Goal: Information Seeking & Learning: Learn about a topic

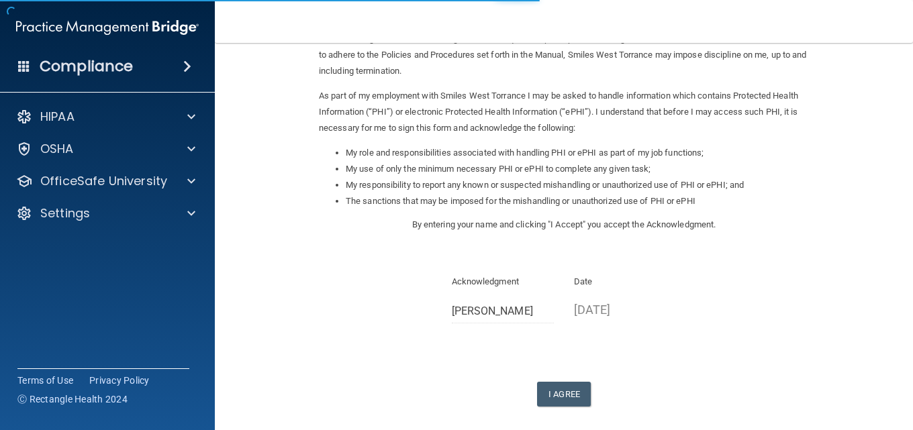
scroll to position [134, 0]
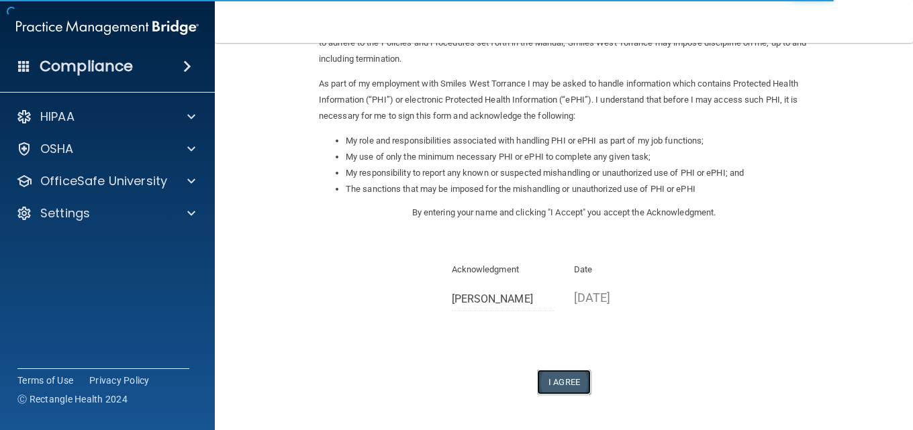
click at [559, 381] on button "I Agree" at bounding box center [564, 382] width 54 height 25
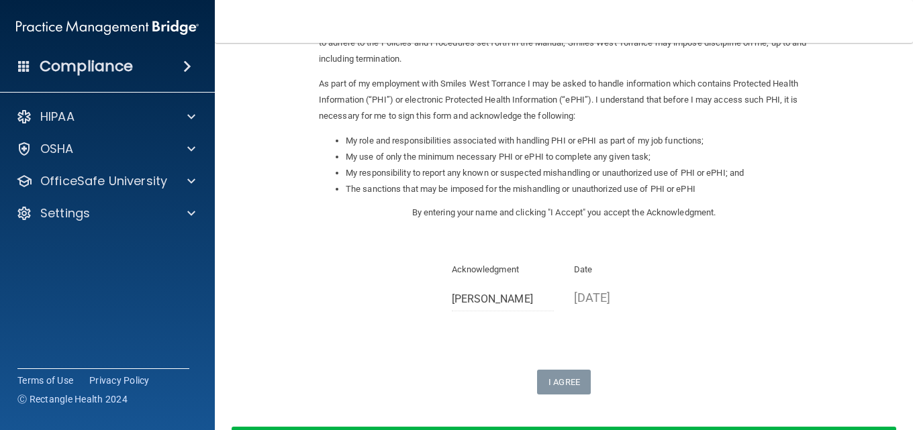
click at [447, 243] on div "Sign Your HIPAA Policies Acknowledgment I, [PERSON_NAME] , have been given the …" at bounding box center [564, 158] width 490 height 472
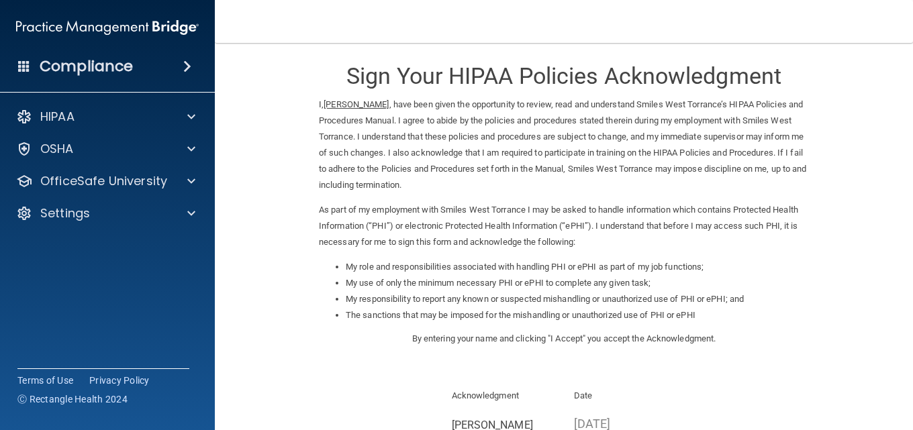
scroll to position [0, 0]
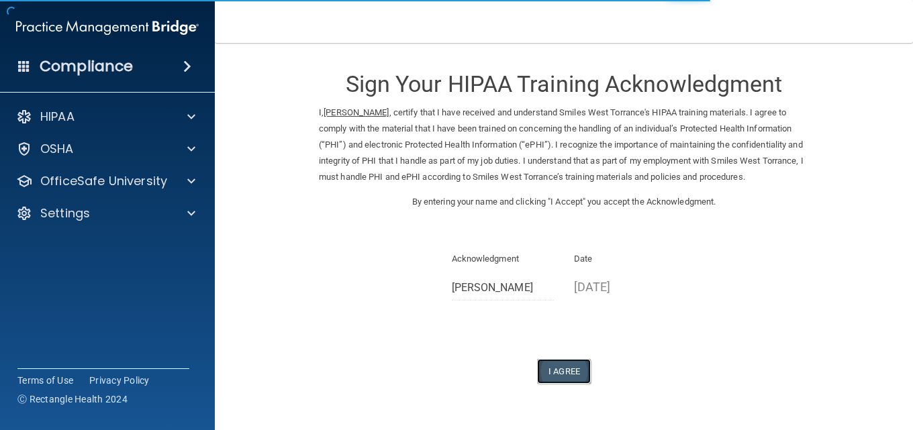
click at [562, 384] on button "I Agree" at bounding box center [564, 371] width 54 height 25
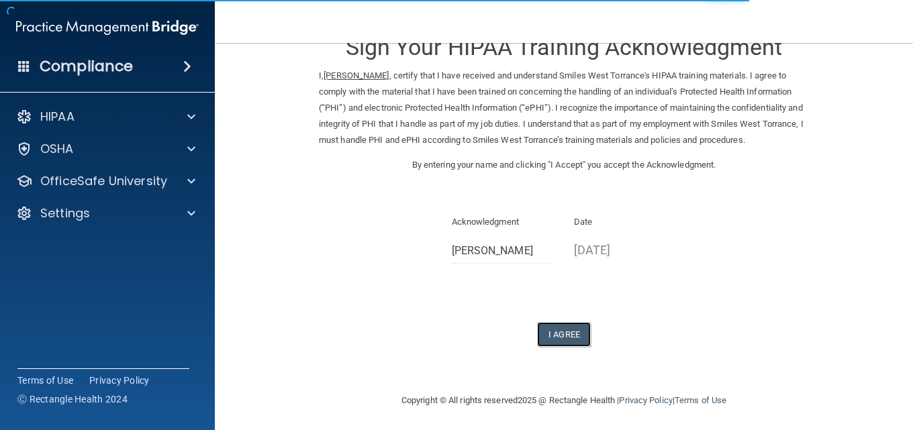
scroll to position [56, 0]
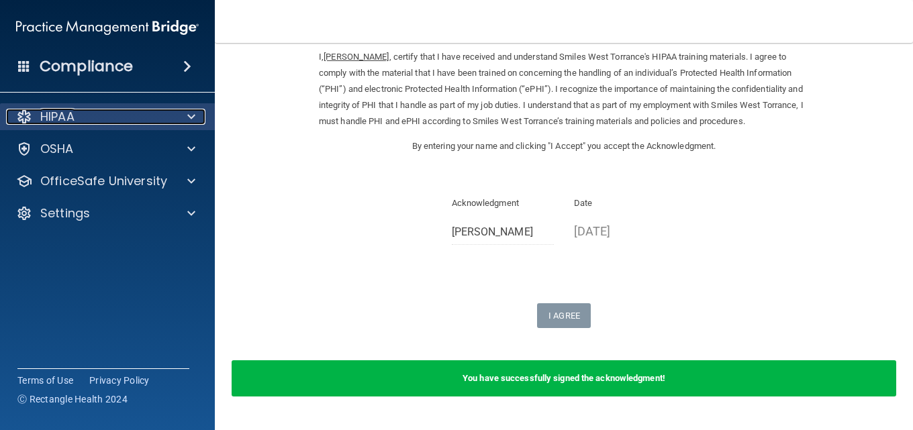
click at [88, 120] on div "HIPAA" at bounding box center [89, 117] width 166 height 16
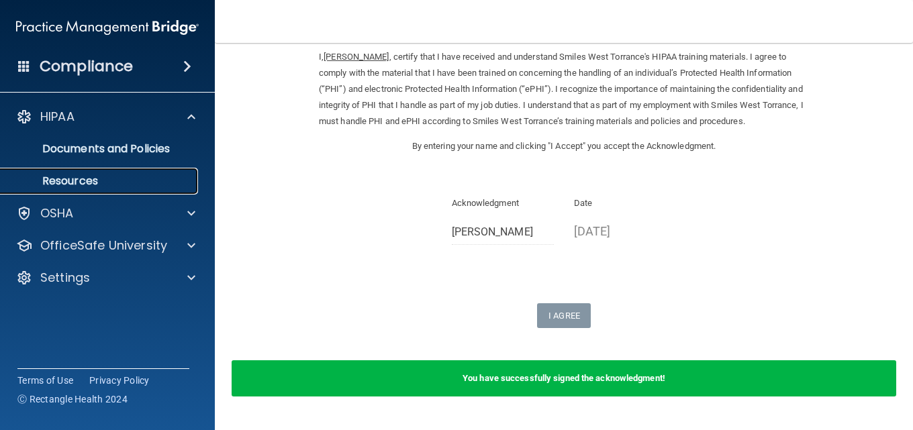
click at [75, 182] on p "Resources" at bounding box center [100, 180] width 183 height 13
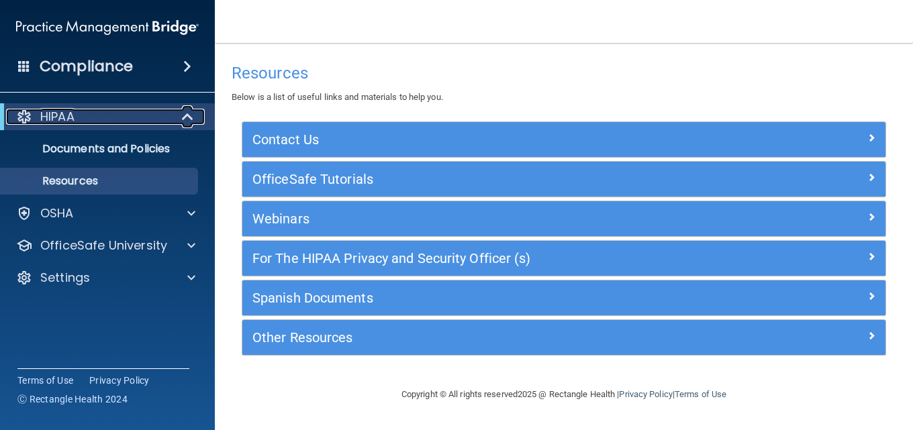
click at [88, 113] on div "HIPAA" at bounding box center [89, 117] width 166 height 16
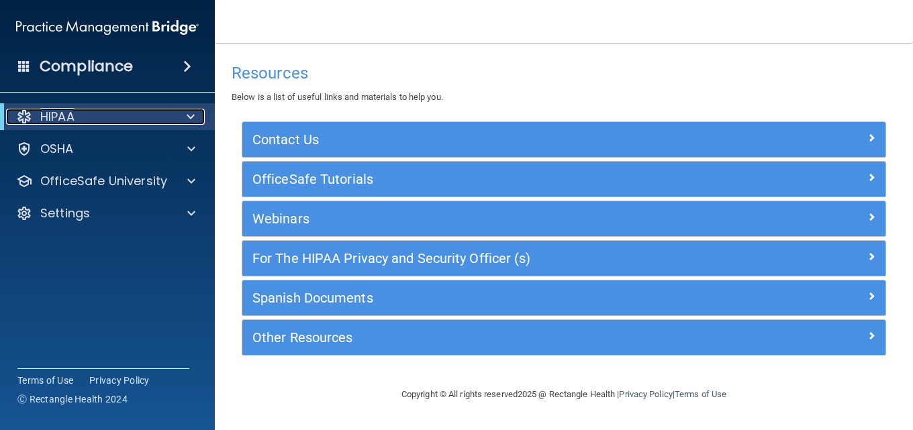
click at [81, 117] on div "HIPAA" at bounding box center [89, 117] width 166 height 16
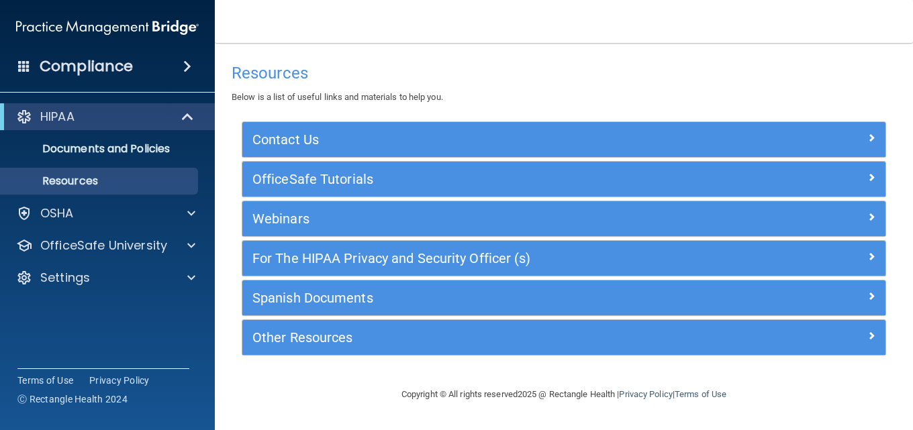
click at [833, 48] on main "Resources Below is a list of useful links and materials to help you. Contact Us…" at bounding box center [564, 236] width 698 height 387
click at [75, 182] on p "Resources" at bounding box center [100, 180] width 183 height 13
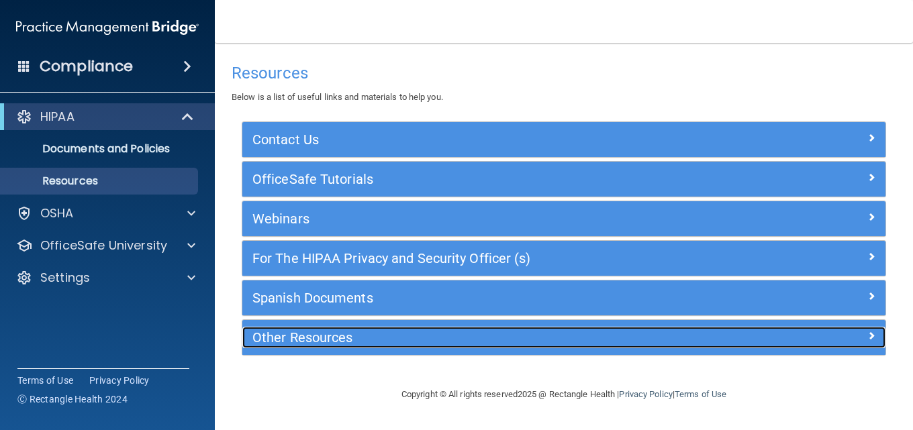
click at [355, 346] on div "Other Resources" at bounding box center [483, 337] width 483 height 21
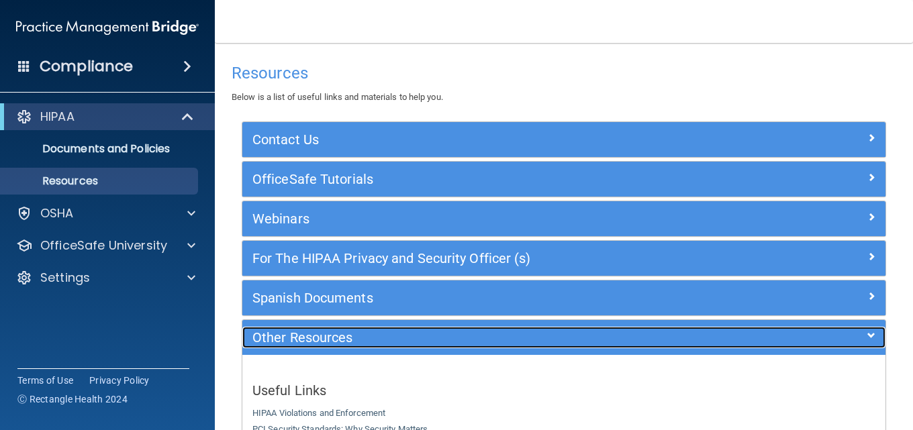
click at [338, 337] on h5 "Other Resources" at bounding box center [483, 337] width 462 height 15
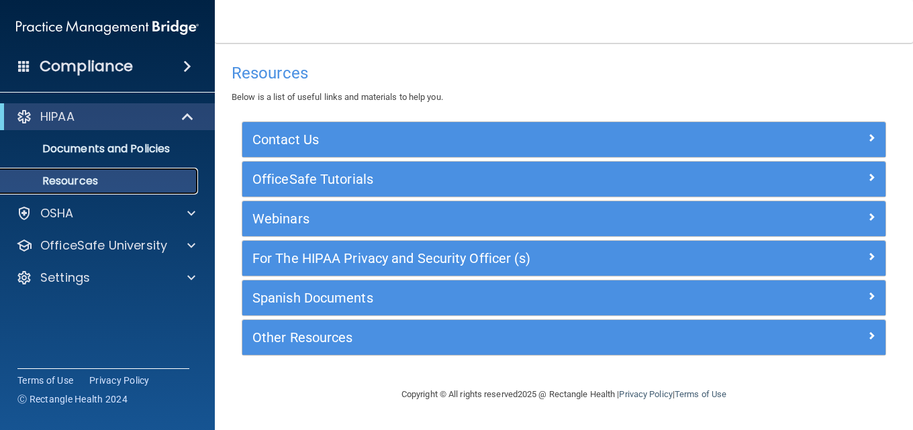
click at [52, 178] on p "Resources" at bounding box center [100, 180] width 183 height 13
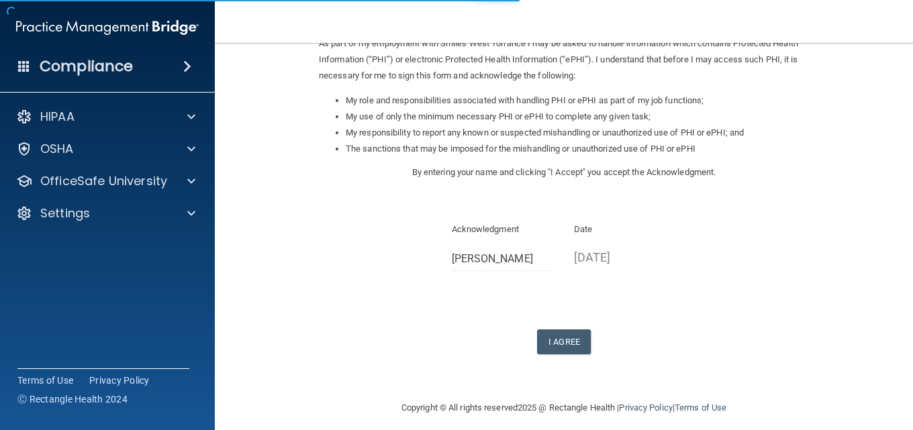
scroll to position [185, 0]
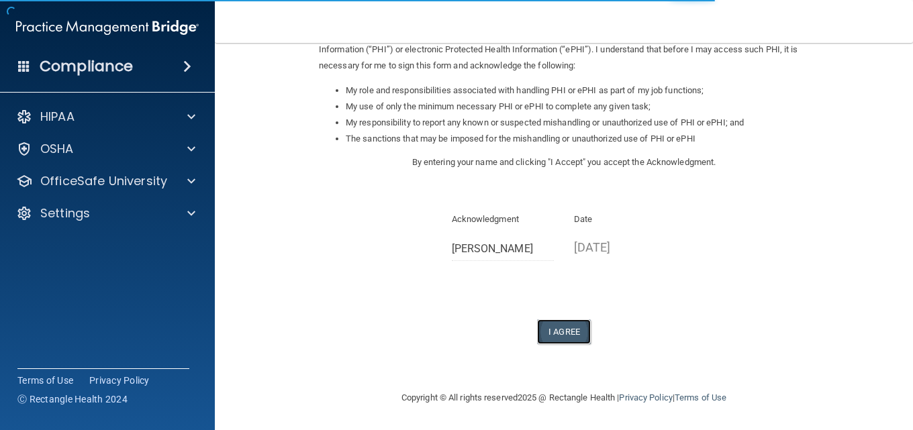
click at [556, 330] on button "I Agree" at bounding box center [564, 331] width 54 height 25
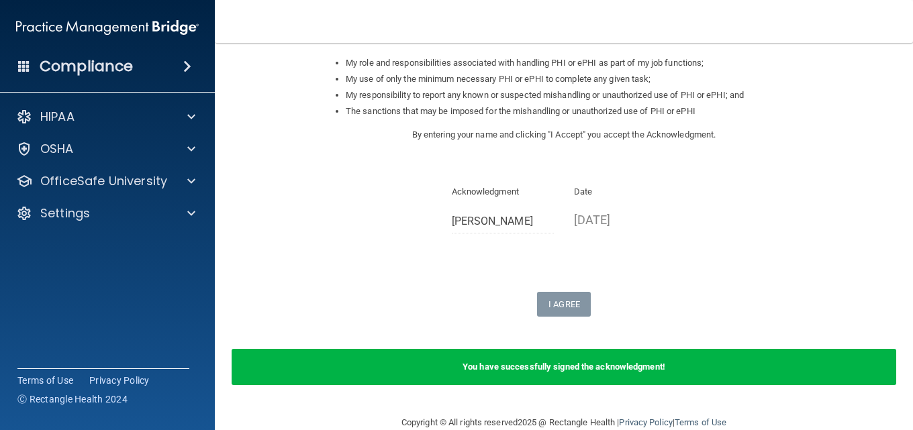
scroll to position [237, 0]
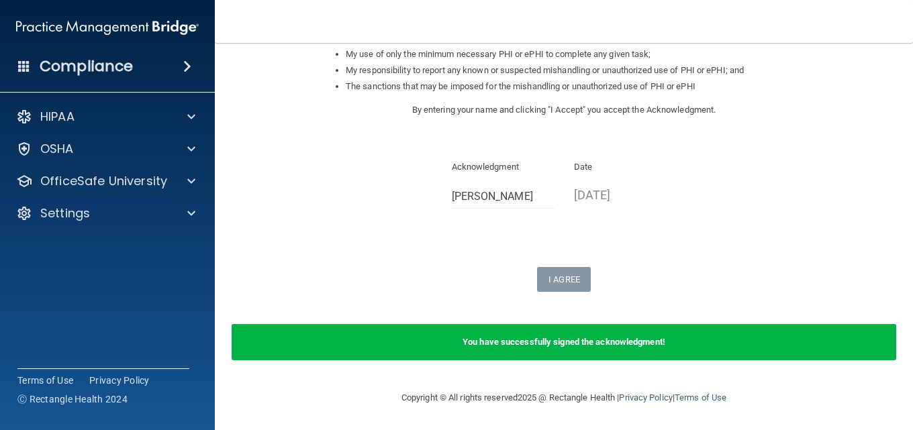
click at [574, 342] on b "You have successfully signed the acknowledgment!" at bounding box center [563, 342] width 203 height 10
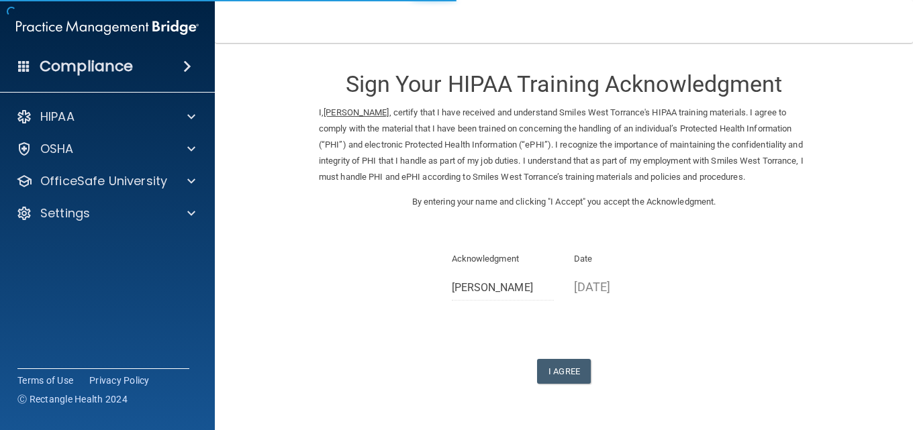
scroll to position [56, 0]
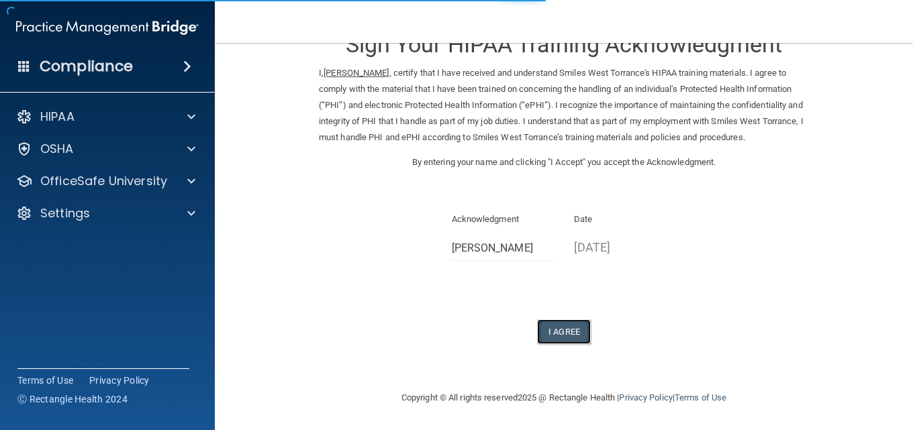
click at [573, 331] on button "I Agree" at bounding box center [564, 331] width 54 height 25
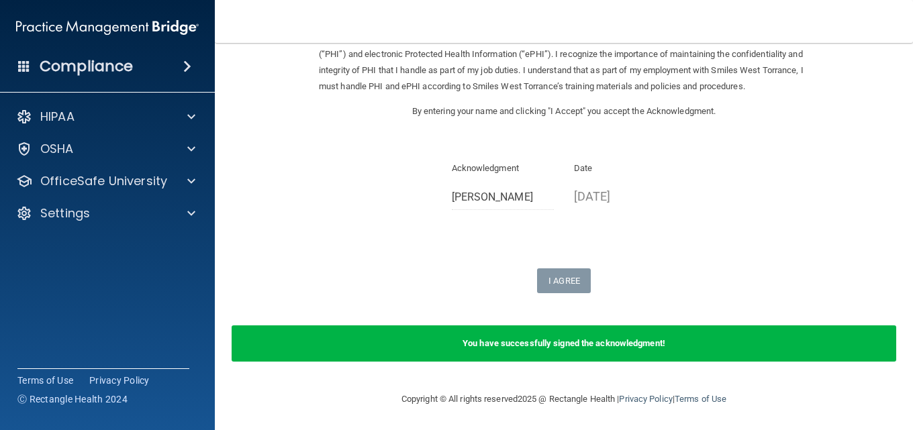
scroll to position [108, 0]
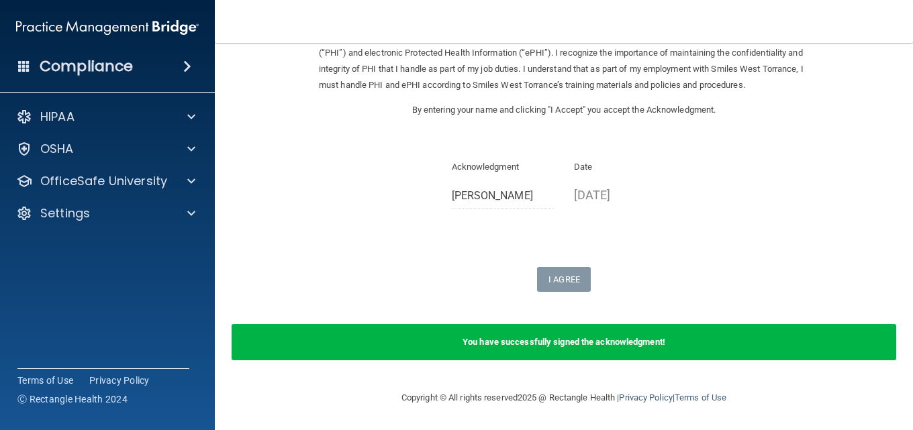
click at [615, 350] on div "You have successfully signed the acknowledgment!" at bounding box center [564, 342] width 664 height 36
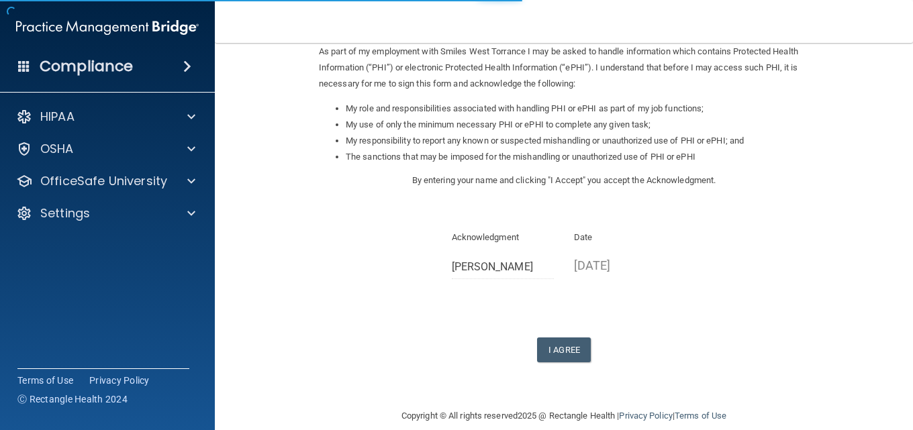
scroll to position [185, 0]
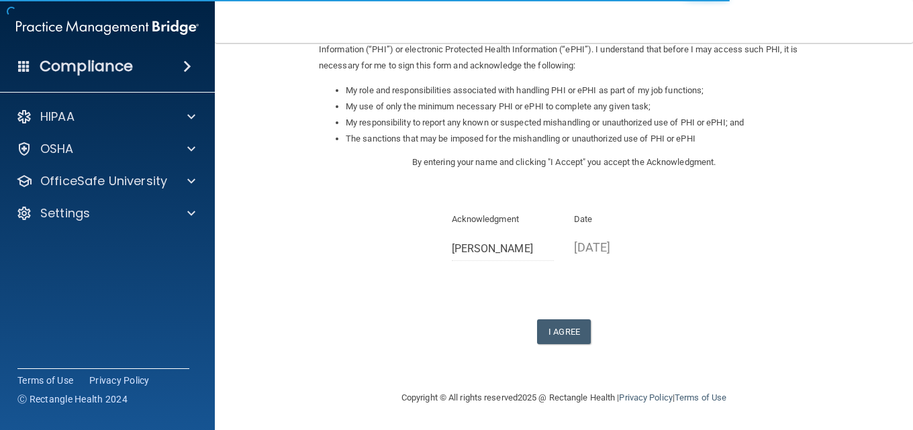
click at [474, 191] on div "Sign Your HIPAA Policies Acknowledgment I, [PERSON_NAME] , have been given the …" at bounding box center [564, 108] width 490 height 472
click at [555, 327] on button "I Agree" at bounding box center [564, 331] width 54 height 25
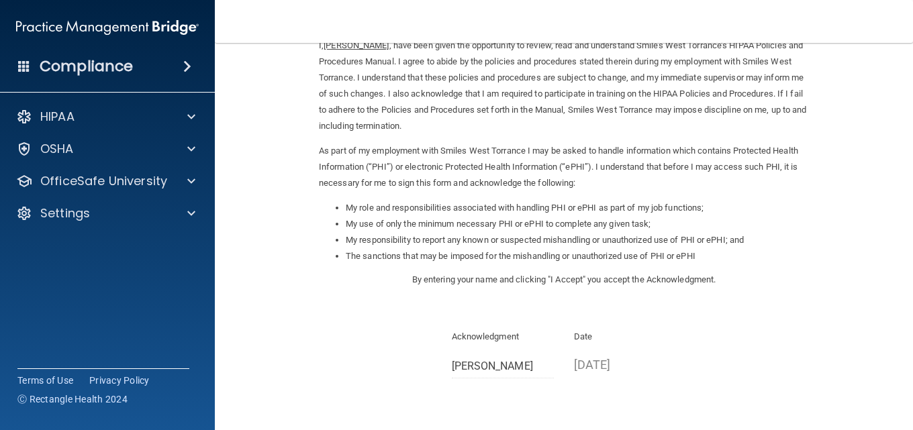
scroll to position [0, 0]
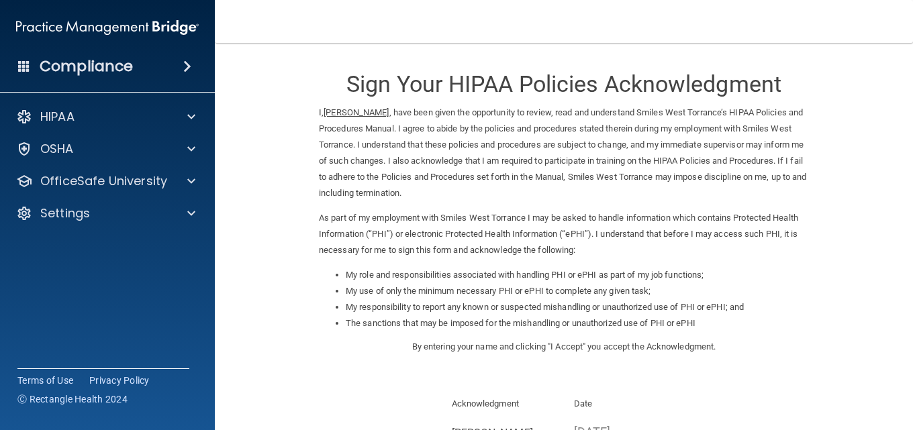
click at [80, 68] on h4 "Compliance" at bounding box center [86, 66] width 93 height 19
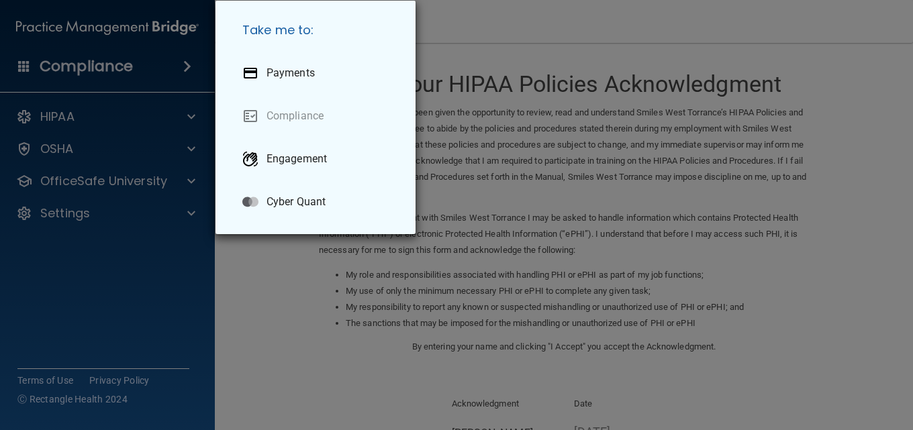
click at [316, 287] on div "Take me to: Payments Compliance Engagement Cyber Quant" at bounding box center [456, 215] width 913 height 430
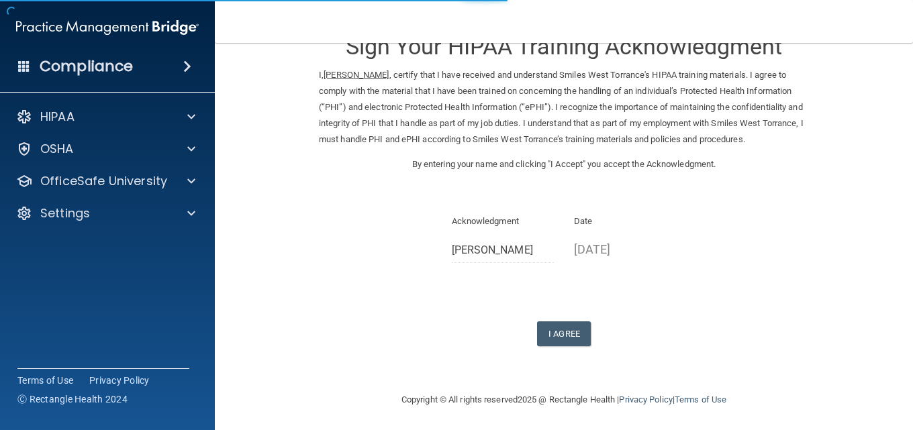
scroll to position [56, 0]
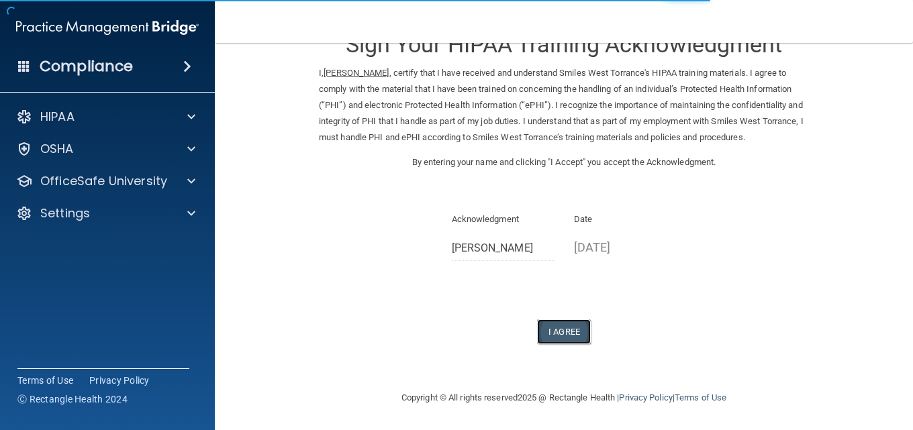
click at [570, 334] on button "I Agree" at bounding box center [564, 331] width 54 height 25
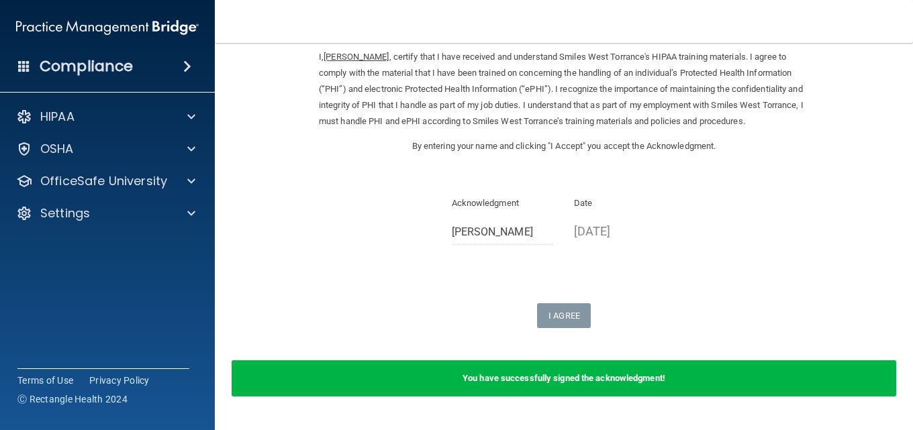
click at [687, 397] on div "You have successfully signed the acknowledgment!" at bounding box center [564, 378] width 664 height 36
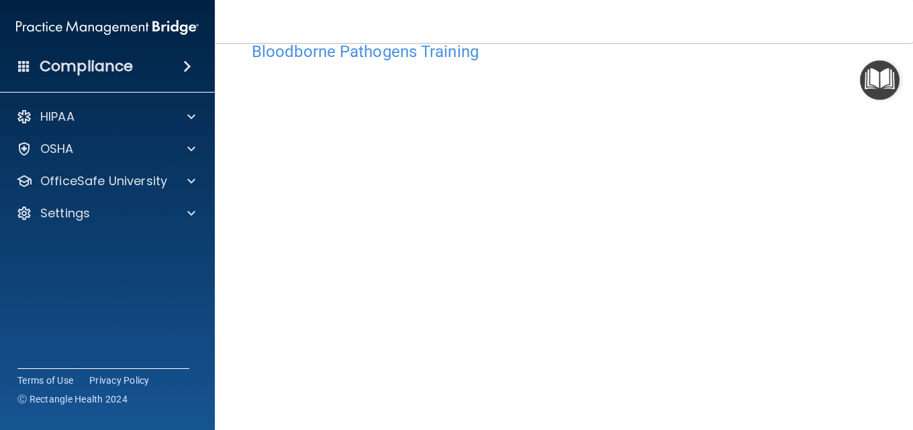
scroll to position [67, 0]
click at [244, 408] on div "Bloodborne Pathogens Training This course doesn’t expire until . Are you sure y…" at bounding box center [564, 235] width 644 height 464
click at [877, 333] on main "Bloodborne Pathogens Training This course doesn’t expire until . Are you sure y…" at bounding box center [564, 236] width 698 height 387
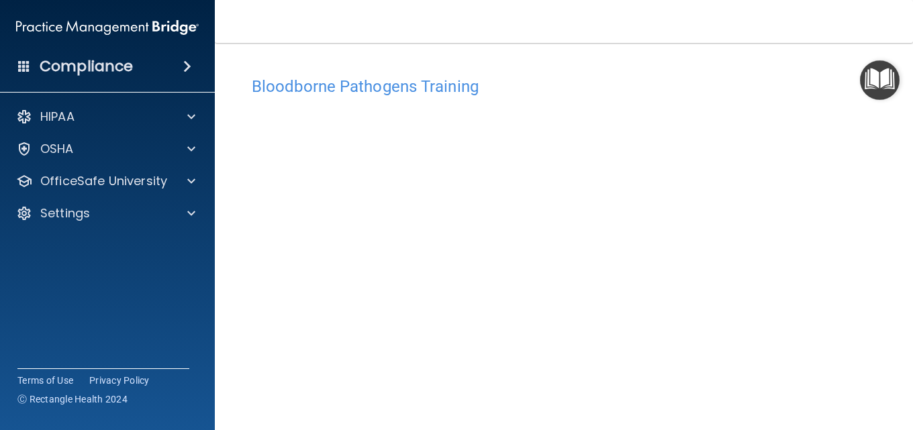
click at [895, 94] on img "Open Resource Center" at bounding box center [880, 80] width 40 height 40
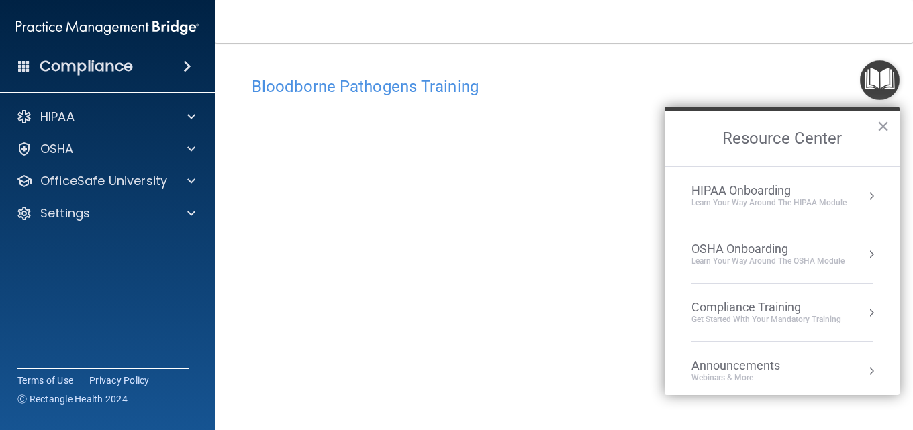
click at [762, 263] on div "Learn your way around the OSHA module" at bounding box center [767, 261] width 153 height 11
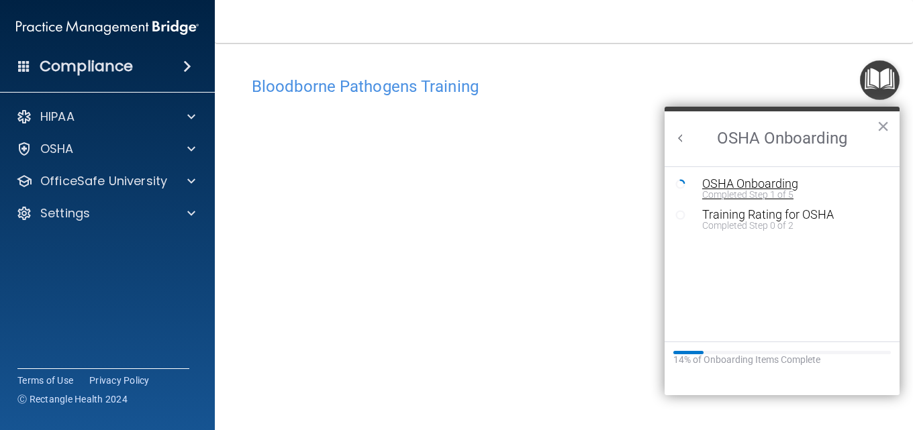
click at [760, 195] on div "Completed Step 1 of 5" at bounding box center [792, 194] width 180 height 9
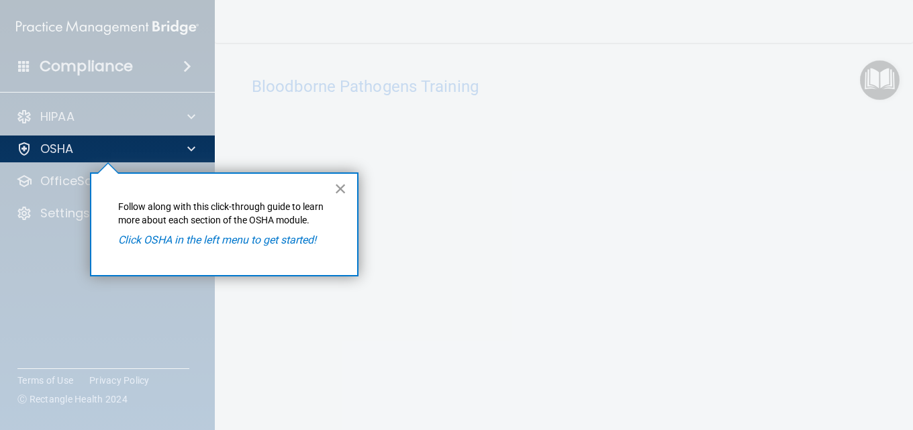
click at [338, 183] on button "×" at bounding box center [340, 188] width 13 height 21
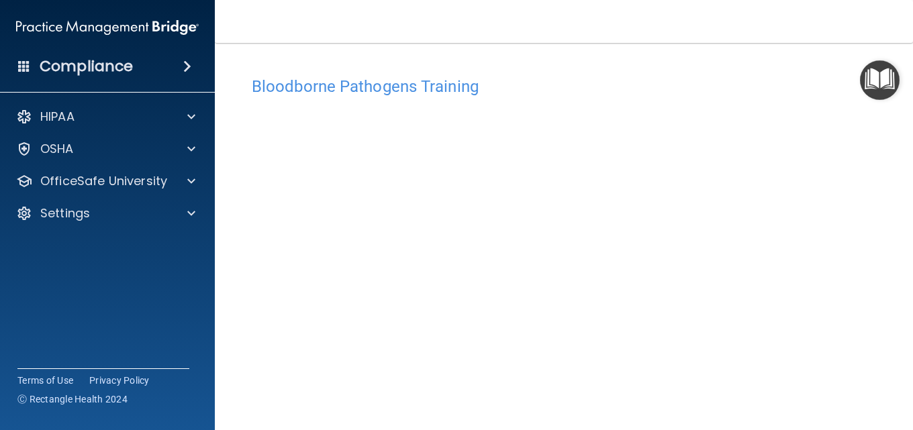
click at [873, 81] on img "Open Resource Center" at bounding box center [880, 80] width 40 height 40
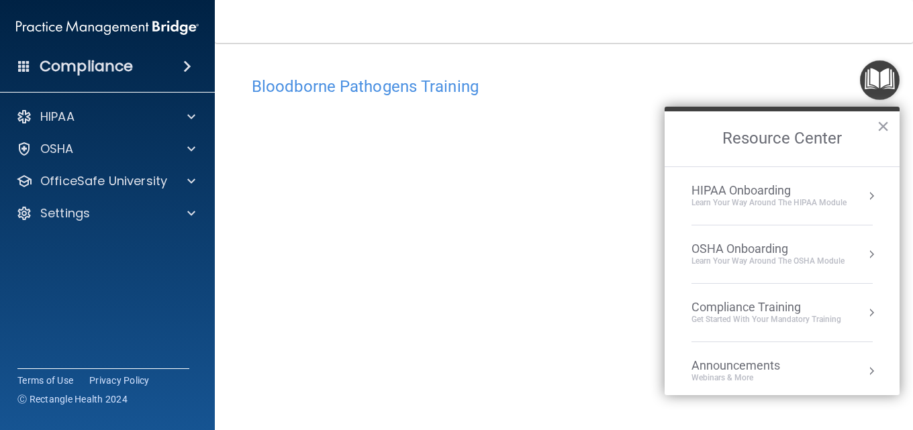
click at [773, 315] on div "Get Started with your mandatory training" at bounding box center [766, 319] width 150 height 11
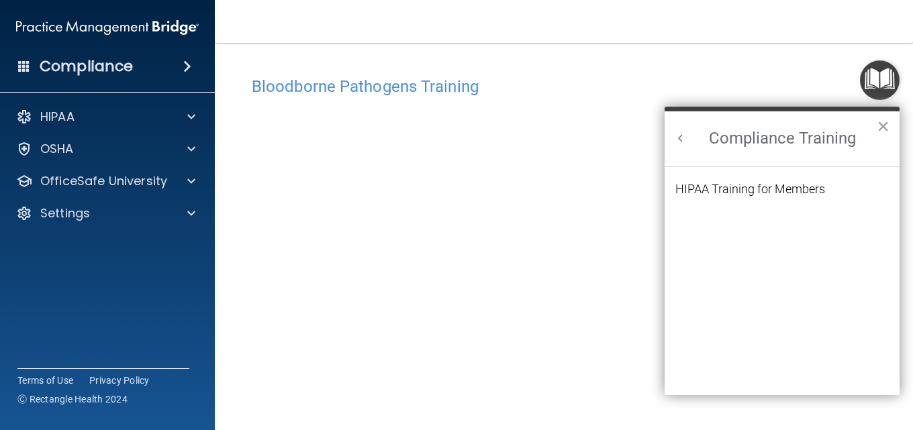
click at [889, 127] on h2 "Compliance Training" at bounding box center [781, 138] width 235 height 55
click at [882, 123] on button "×" at bounding box center [882, 125] width 13 height 21
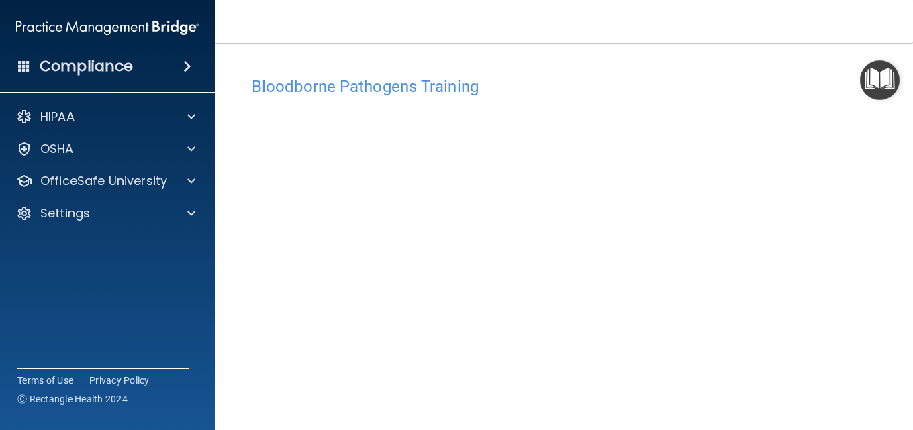
click at [874, 81] on img "Open Resource Center" at bounding box center [880, 80] width 40 height 40
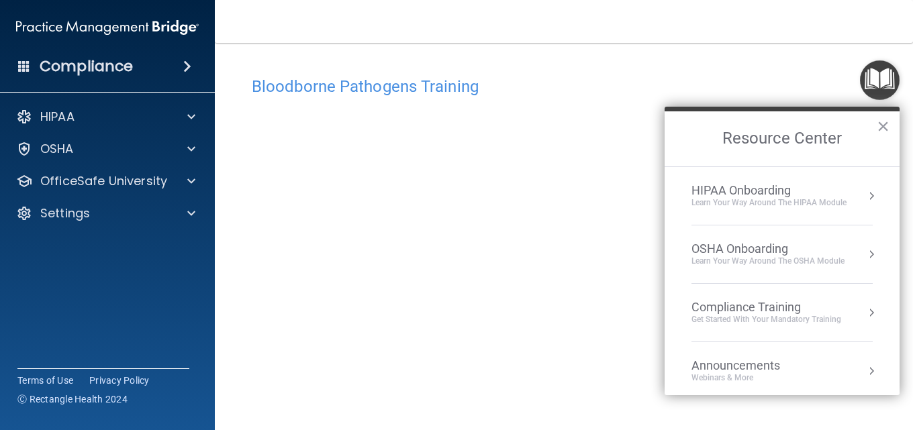
click at [763, 251] on div "OSHA Onboarding" at bounding box center [767, 249] width 153 height 15
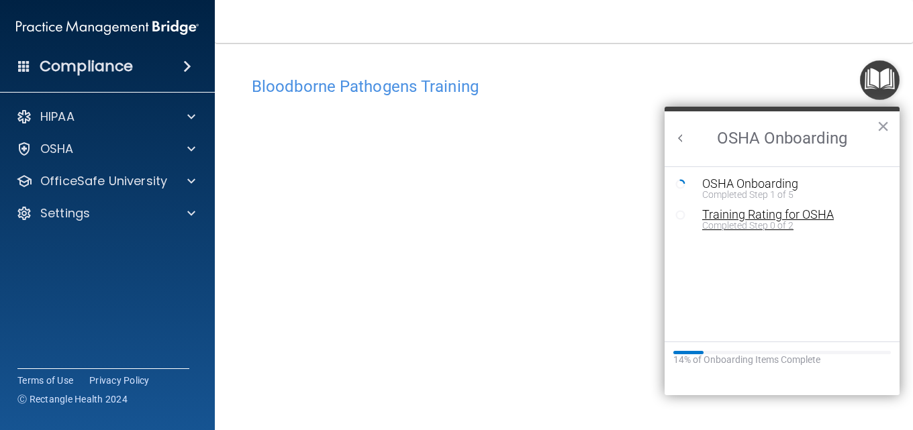
click at [736, 217] on div "Training Rating for OSHA" at bounding box center [792, 215] width 180 height 12
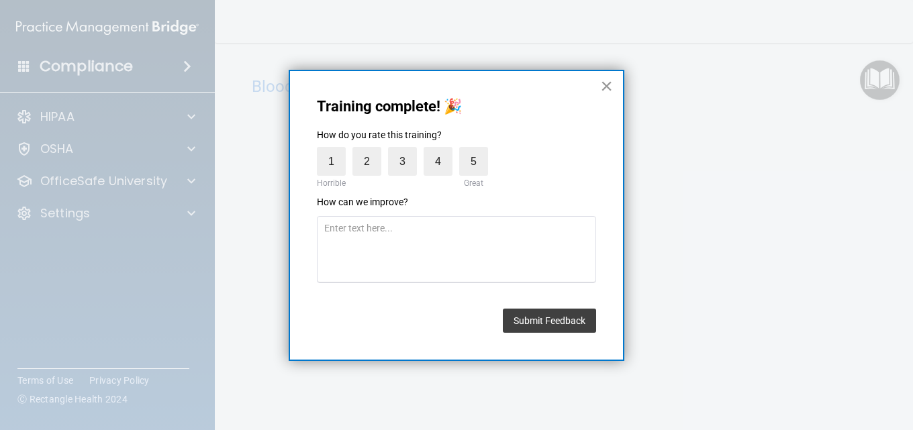
click at [605, 89] on button "×" at bounding box center [606, 85] width 13 height 21
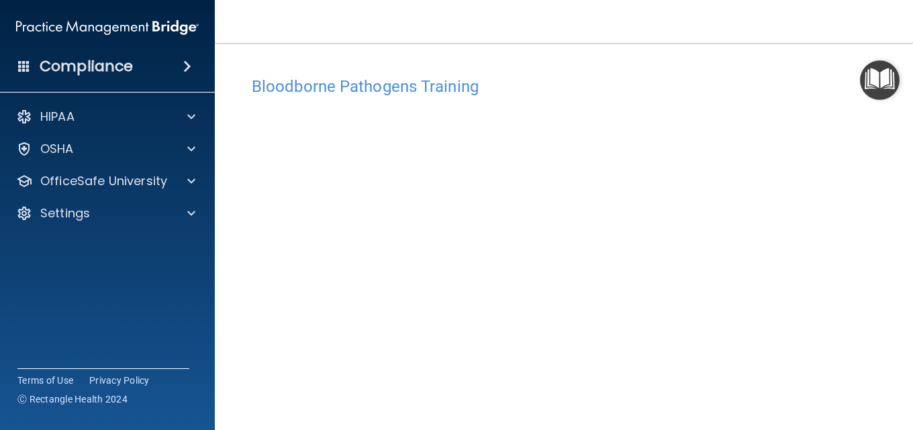
click at [890, 82] on img "Open Resource Center" at bounding box center [880, 80] width 40 height 40
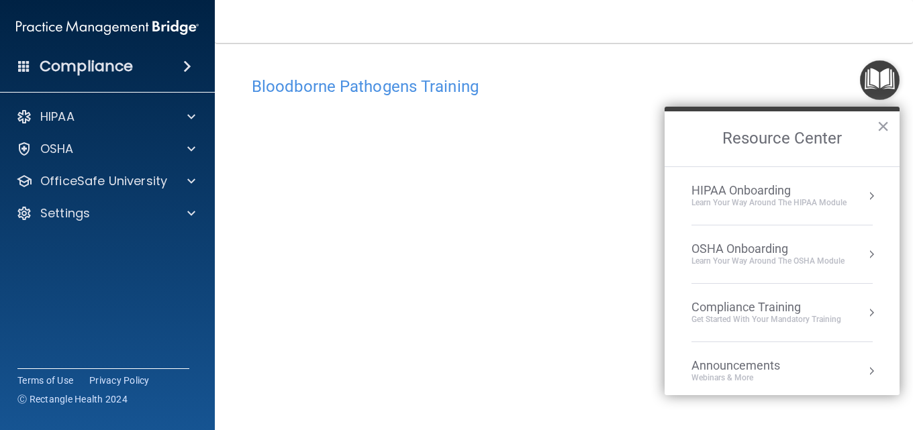
click at [789, 253] on div "OSHA Onboarding" at bounding box center [767, 249] width 153 height 15
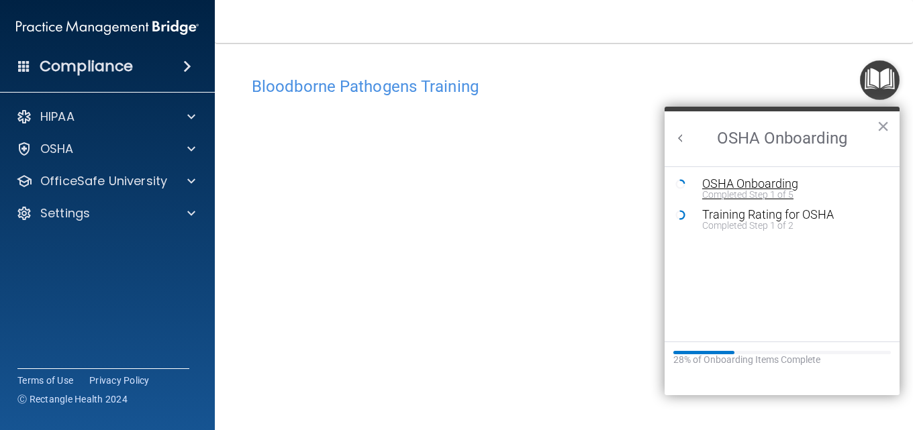
click at [763, 190] on div "Completed Step 1 of 5" at bounding box center [792, 194] width 180 height 9
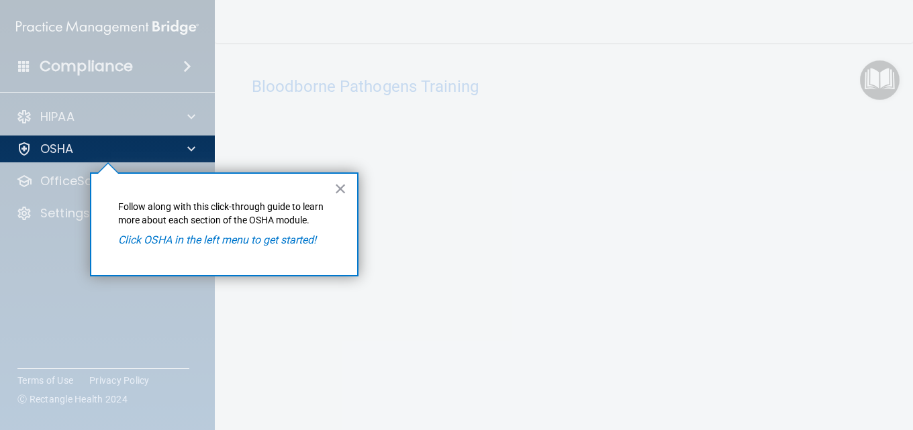
click at [350, 192] on div "× Follow along with this click-through guide to learn more about each section o…" at bounding box center [224, 224] width 268 height 104
click at [342, 185] on button "×" at bounding box center [340, 188] width 13 height 21
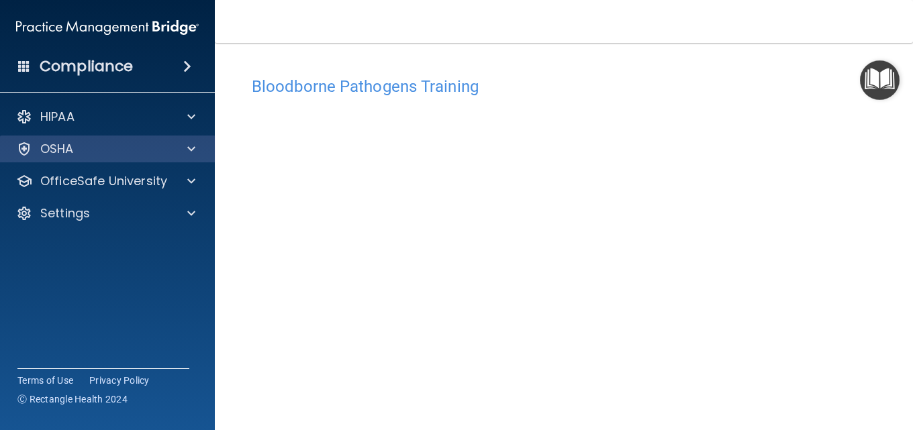
click at [107, 158] on div "OSHA" at bounding box center [107, 149] width 215 height 27
click at [195, 148] on span at bounding box center [191, 149] width 8 height 16
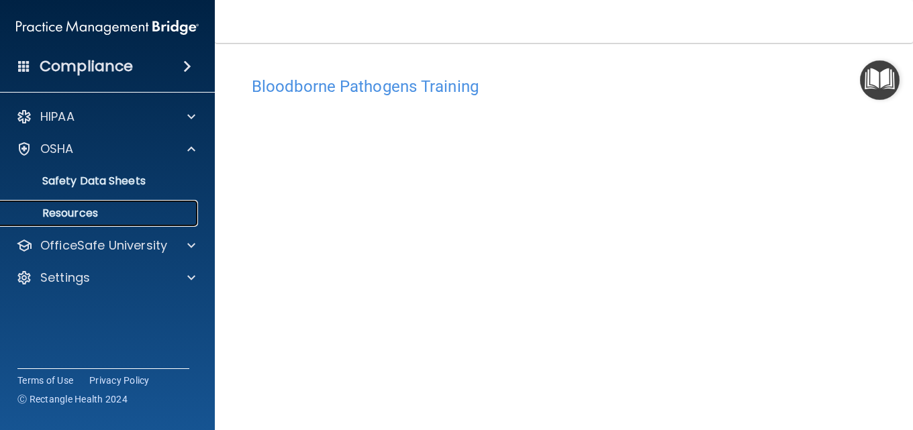
click at [82, 217] on p "Resources" at bounding box center [100, 213] width 183 height 13
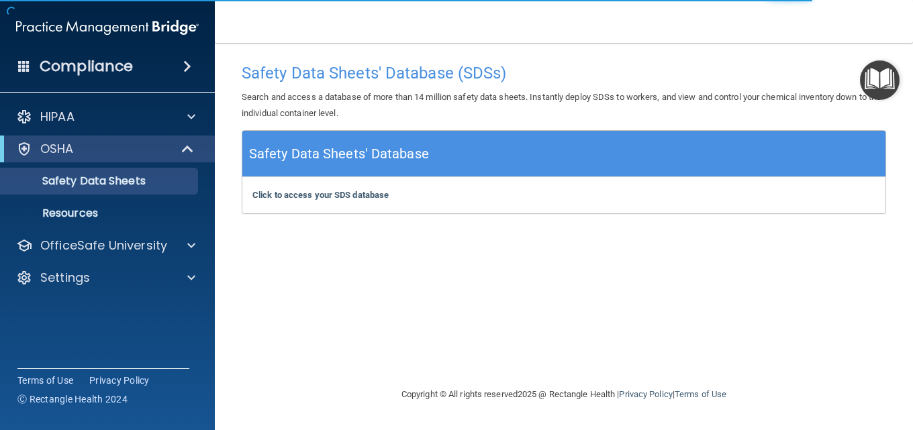
click at [872, 79] on img "Open Resource Center" at bounding box center [880, 80] width 40 height 40
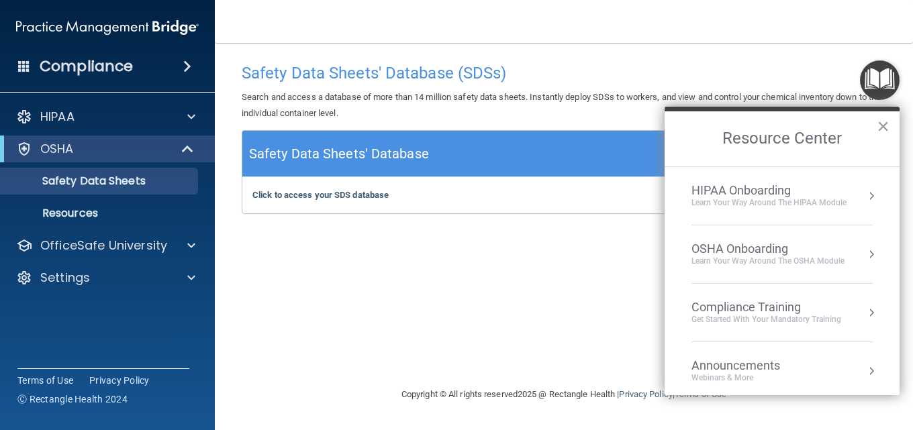
click at [776, 315] on div "Get Started with your mandatory training" at bounding box center [766, 319] width 150 height 11
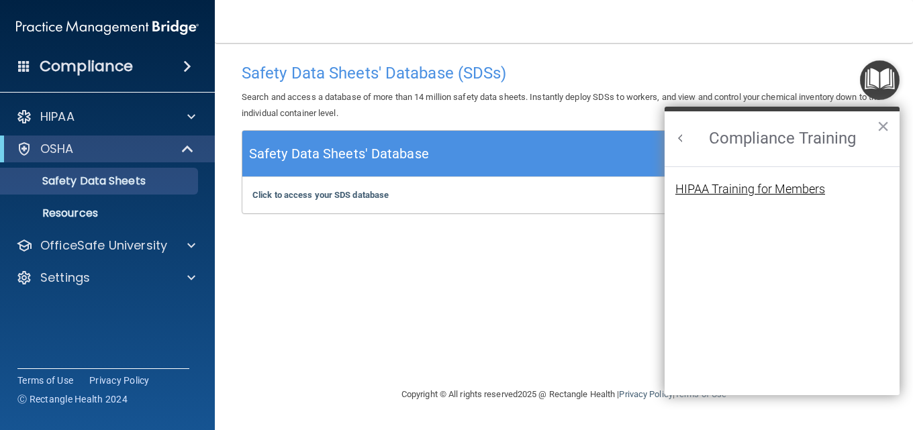
click at [757, 190] on div "HIPAA Training for Members" at bounding box center [750, 189] width 150 height 12
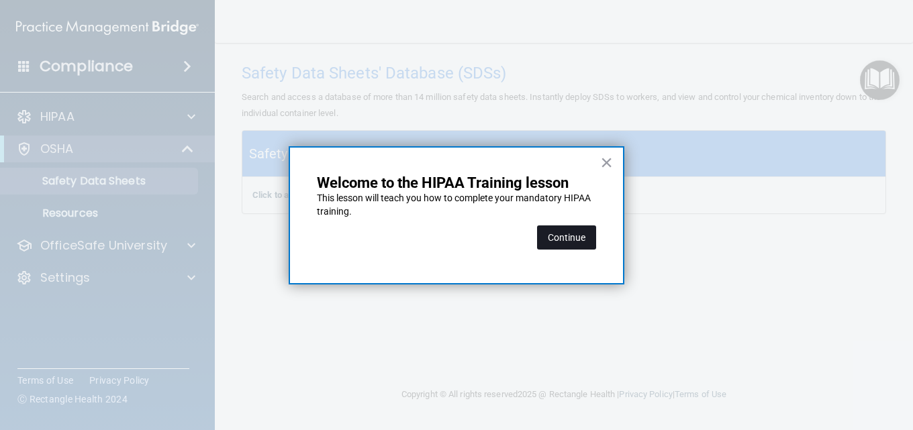
click at [572, 238] on button "Continue" at bounding box center [566, 237] width 59 height 24
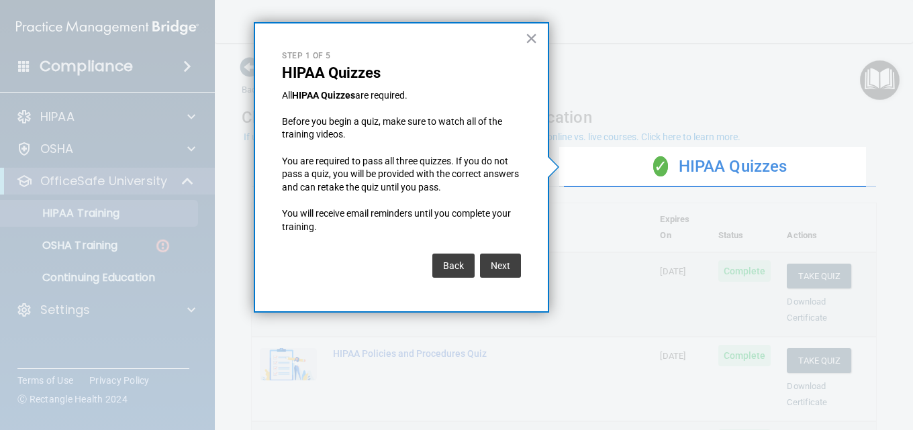
click at [526, 22] on div "× Step 1 of 5 HIPAA Quizzes All HIPAA Quizzes are required. Before you begin a …" at bounding box center [401, 167] width 295 height 291
click at [531, 34] on button "×" at bounding box center [531, 38] width 13 height 21
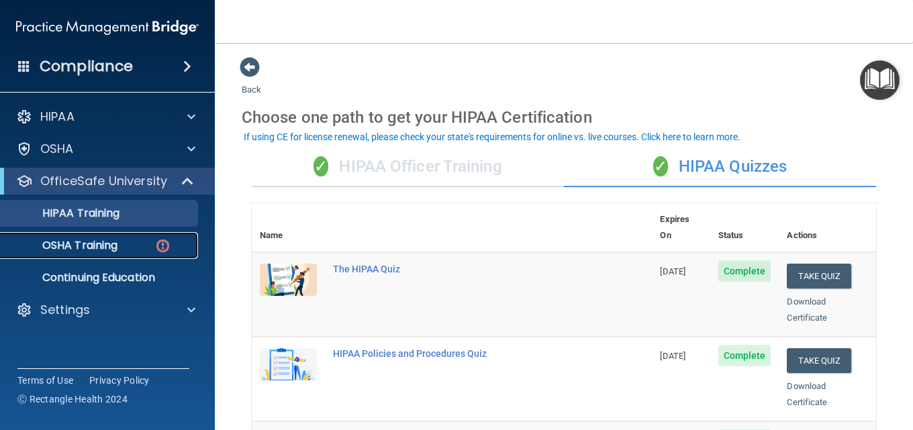
click at [92, 255] on link "OSHA Training" at bounding box center [92, 245] width 211 height 27
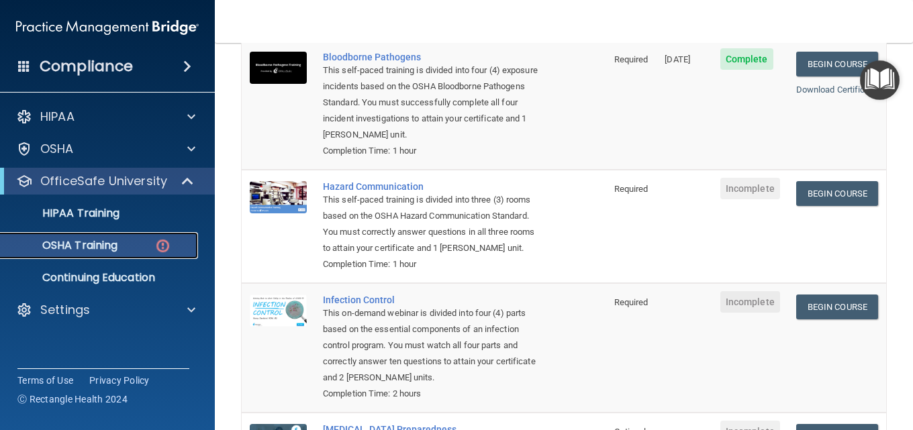
scroll to position [214, 0]
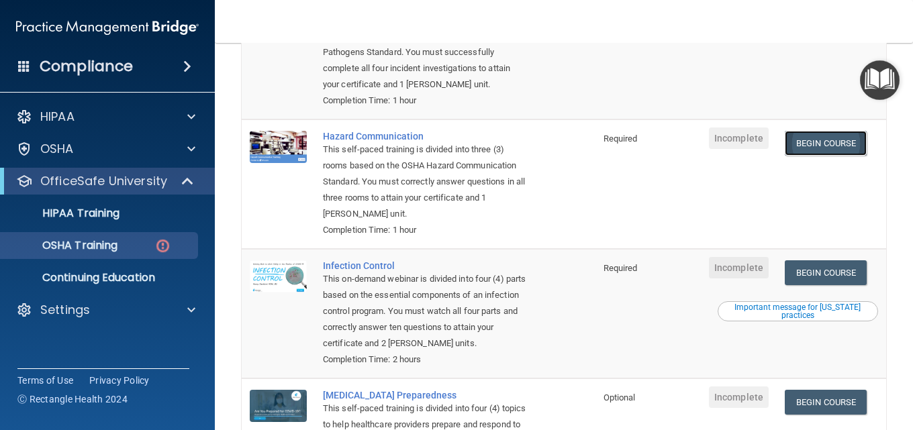
click at [830, 148] on link "Begin Course" at bounding box center [826, 143] width 82 height 25
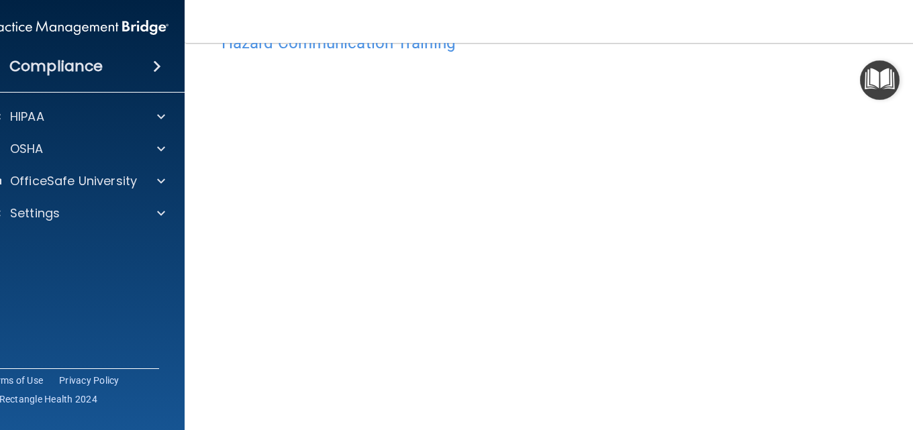
scroll to position [40, 0]
click at [874, 72] on img "Open Resource Center" at bounding box center [880, 80] width 40 height 40
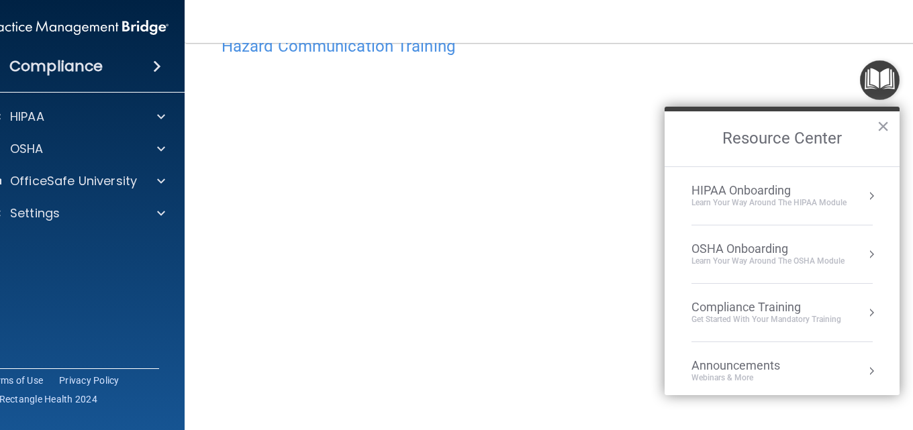
click at [750, 244] on div "OSHA Onboarding" at bounding box center [767, 249] width 153 height 15
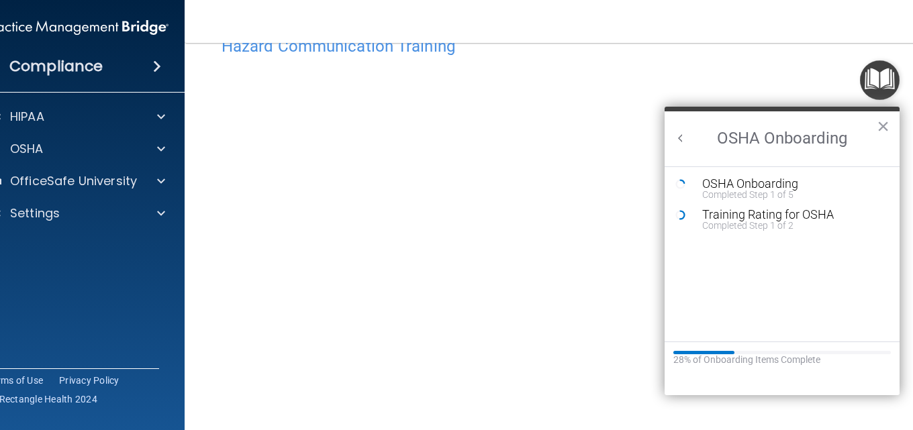
scroll to position [0, 0]
click at [748, 186] on div "OSHA Onboarding" at bounding box center [792, 184] width 180 height 12
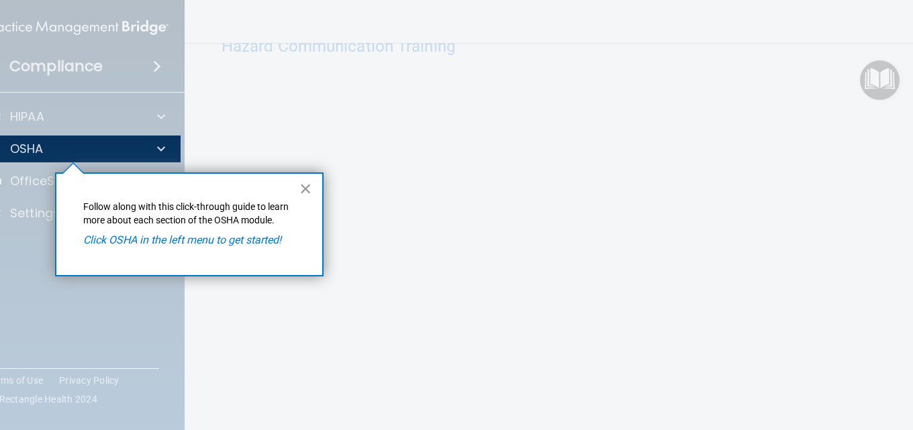
click at [304, 192] on button "×" at bounding box center [305, 188] width 13 height 21
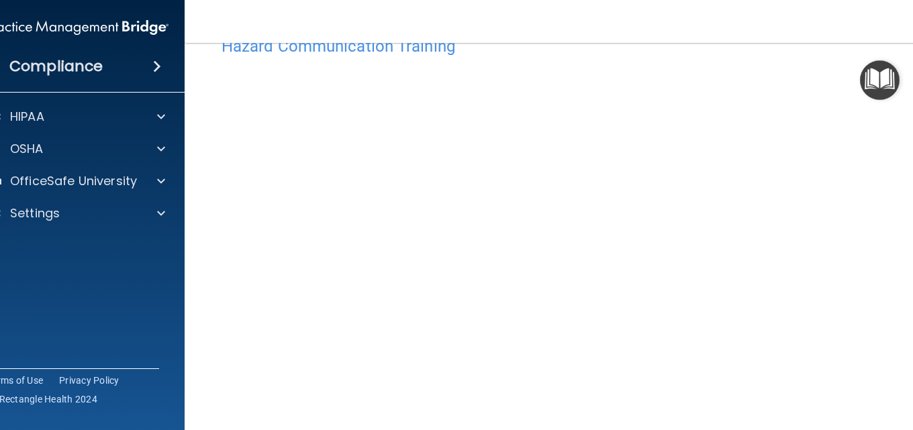
click at [887, 79] on img "Open Resource Center" at bounding box center [880, 80] width 40 height 40
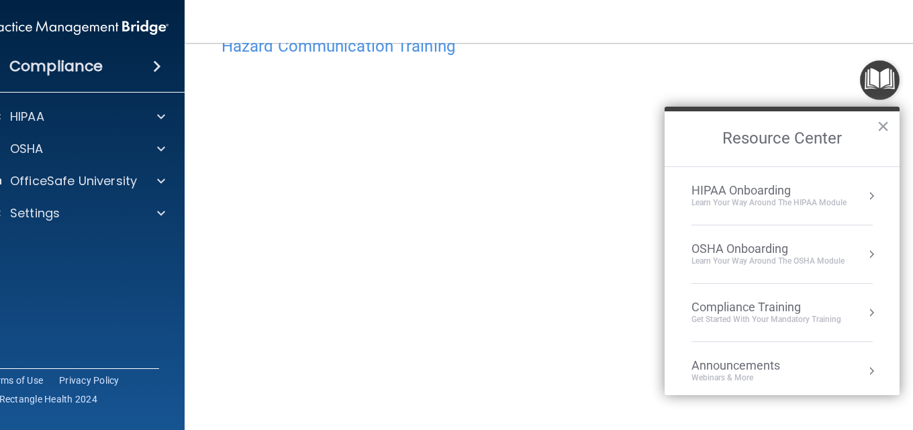
click at [777, 252] on div "OSHA Onboarding" at bounding box center [767, 249] width 153 height 15
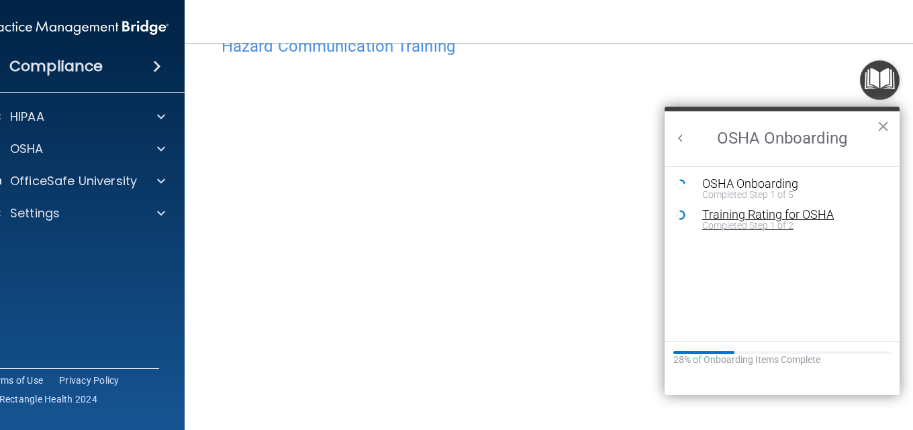
click at [737, 218] on div "Training Rating for OSHA" at bounding box center [792, 215] width 180 height 12
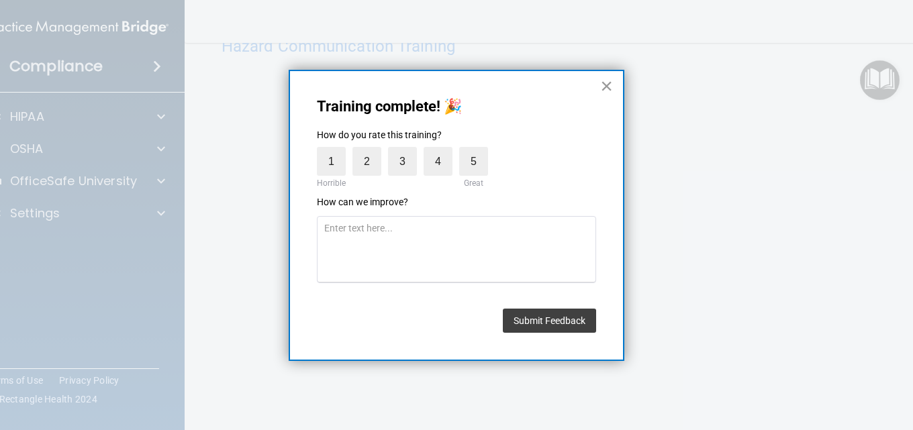
click at [610, 79] on button "×" at bounding box center [606, 85] width 13 height 21
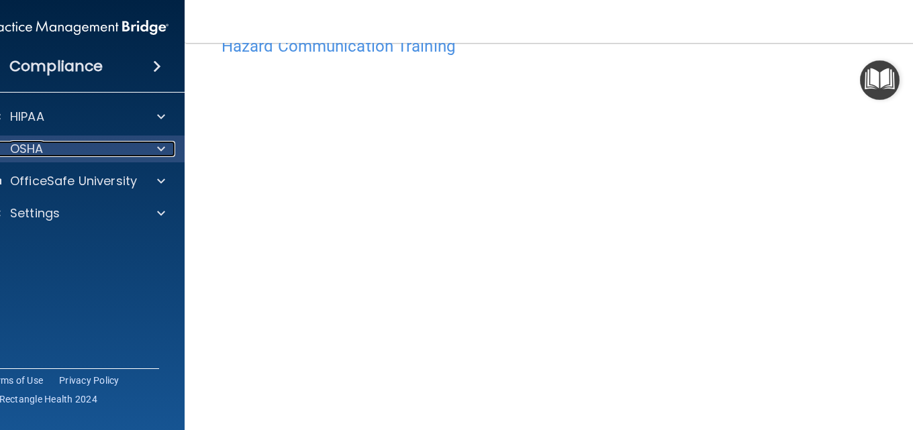
click at [60, 153] on div "OSHA" at bounding box center [59, 149] width 166 height 16
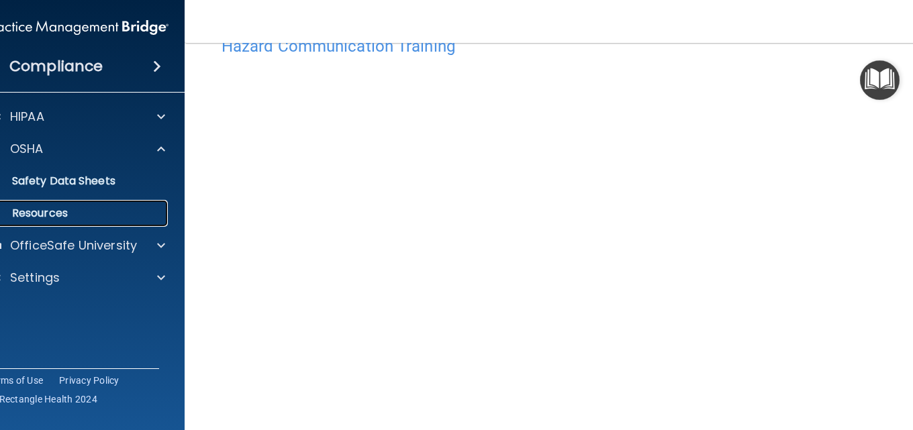
click at [47, 217] on p "Resources" at bounding box center [70, 213] width 183 height 13
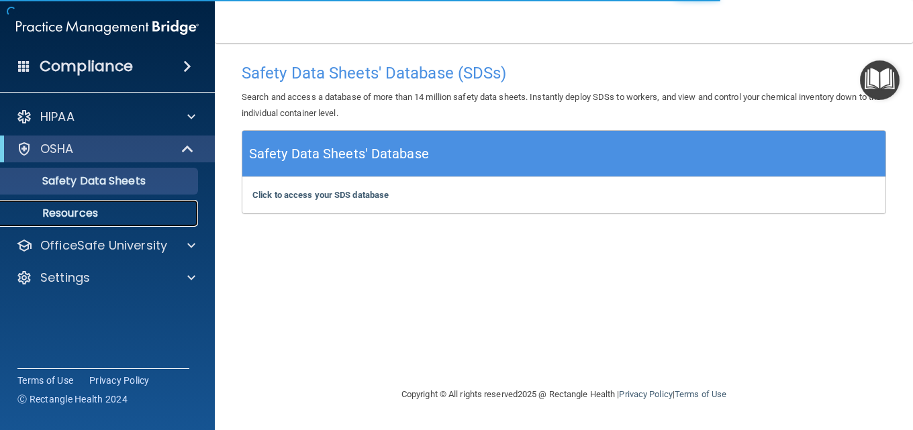
click at [95, 210] on p "Resources" at bounding box center [100, 213] width 183 height 13
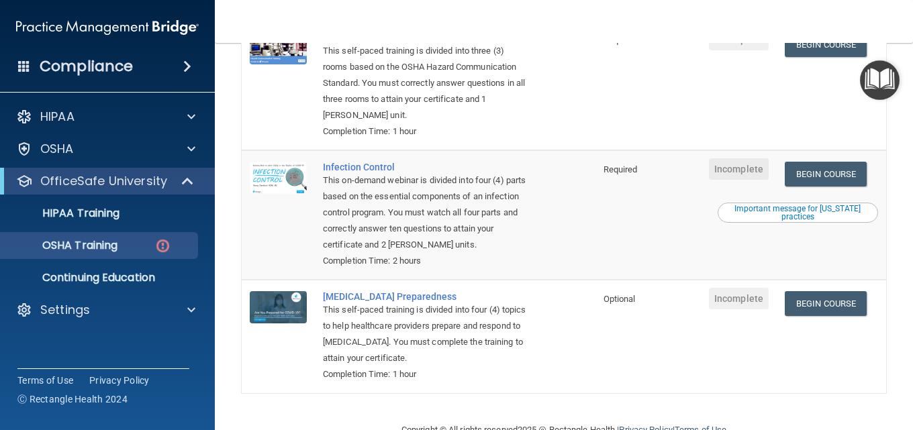
scroll to position [281, 0]
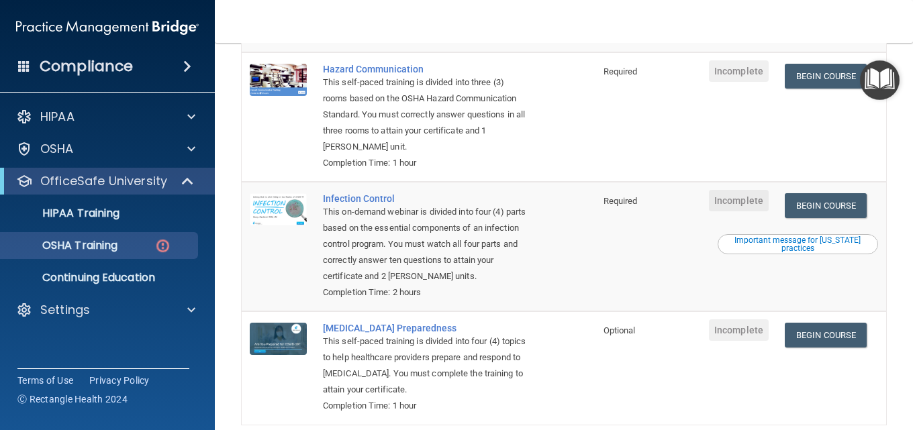
click at [347, 206] on div "This on-demand webinar is divided into four (4) parts based on the essential co…" at bounding box center [425, 244] width 205 height 81
click at [352, 201] on div "Infection Control" at bounding box center [425, 198] width 205 height 11
click at [366, 72] on div "Hazard Communication" at bounding box center [425, 69] width 205 height 11
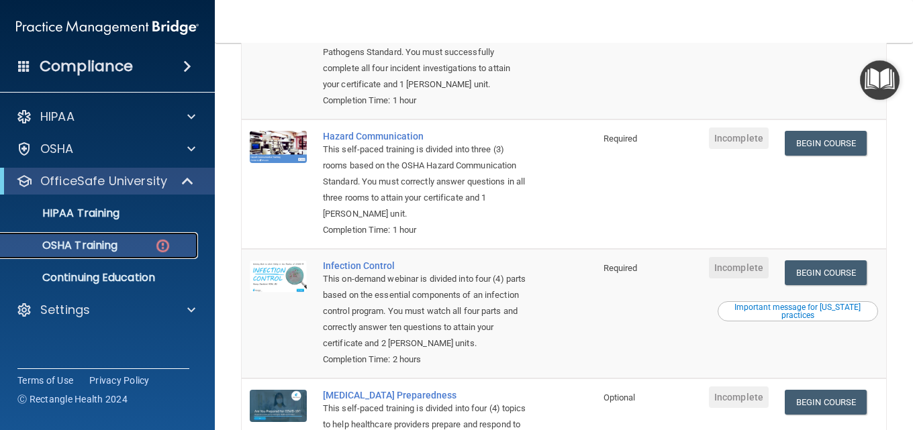
click at [125, 243] on div "OSHA Training" at bounding box center [100, 245] width 183 height 13
click at [160, 248] on img at bounding box center [162, 246] width 17 height 17
click at [122, 251] on div "OSHA Training" at bounding box center [100, 245] width 183 height 13
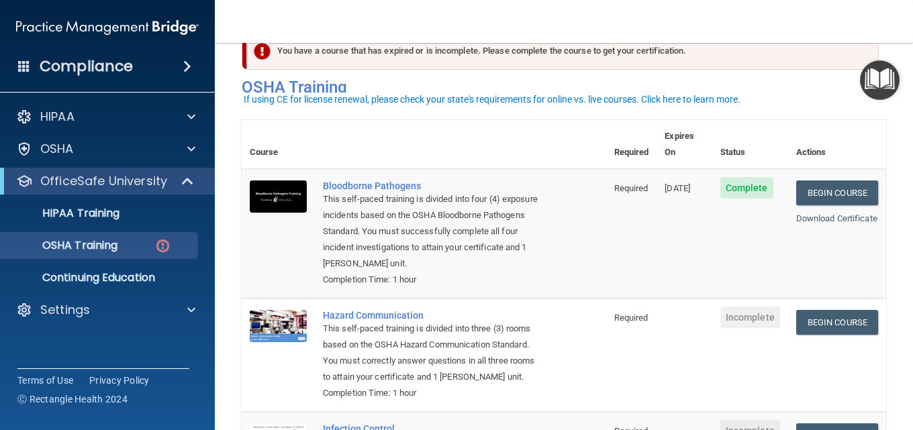
scroll to position [67, 0]
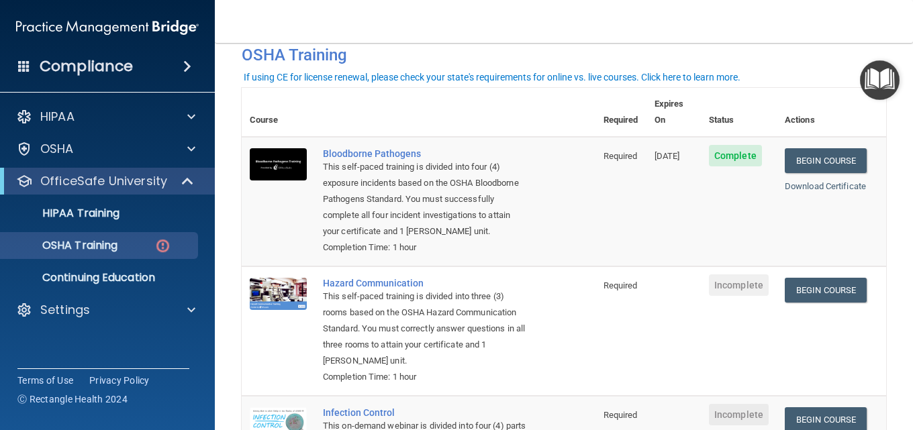
click at [880, 69] on img "Open Resource Center" at bounding box center [880, 80] width 40 height 40
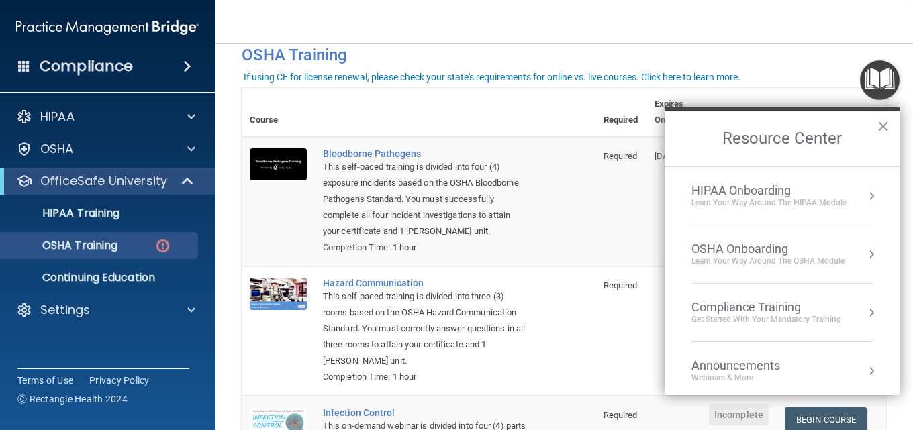
click at [785, 248] on div "OSHA Onboarding" at bounding box center [767, 249] width 153 height 15
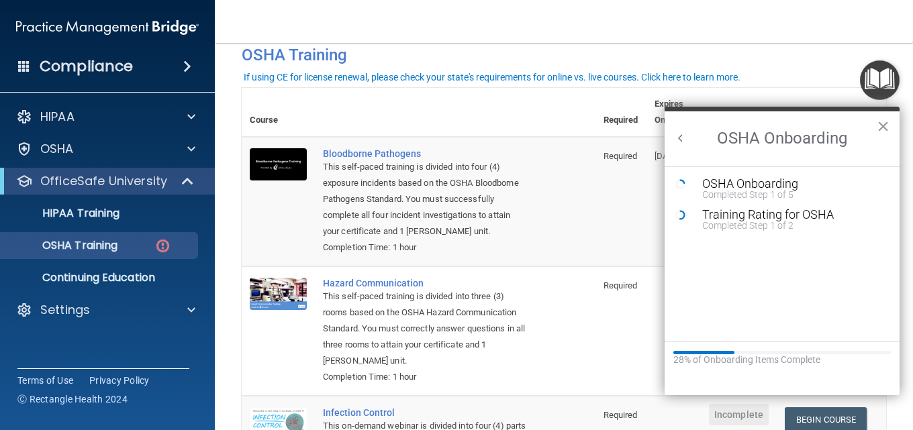
scroll to position [0, 0]
click at [751, 187] on div "OSHA Onboarding" at bounding box center [792, 184] width 180 height 12
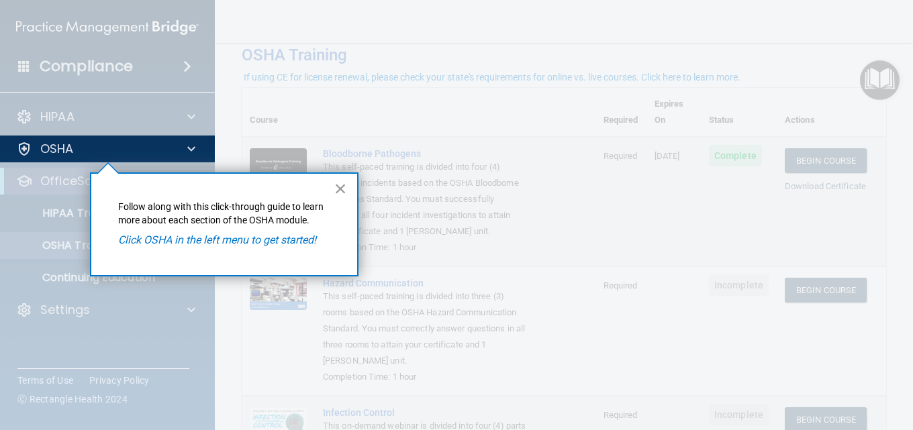
click at [338, 187] on button "×" at bounding box center [340, 188] width 13 height 21
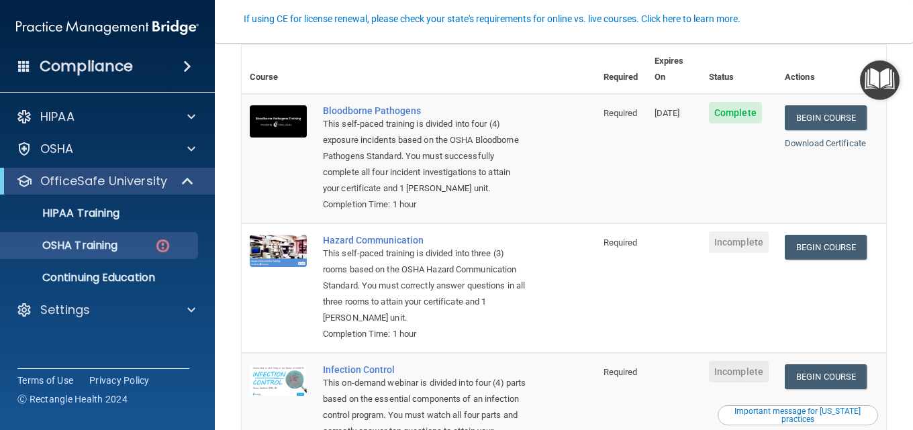
scroll to position [134, 0]
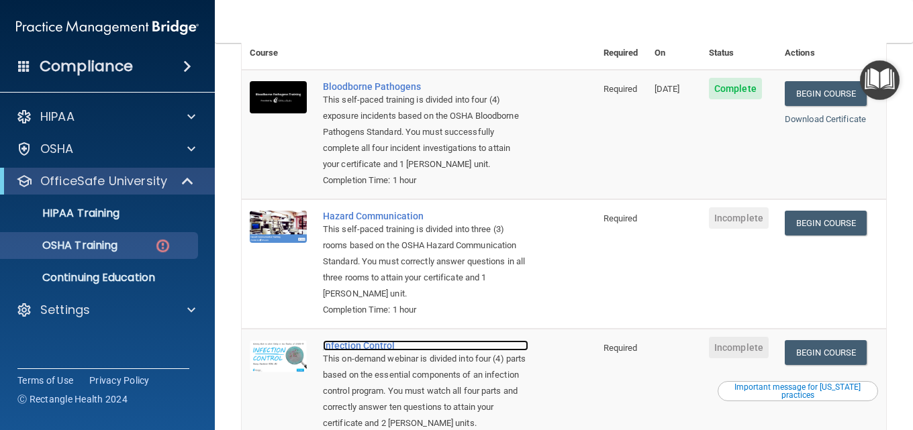
click at [372, 350] on div "Infection Control" at bounding box center [425, 345] width 205 height 11
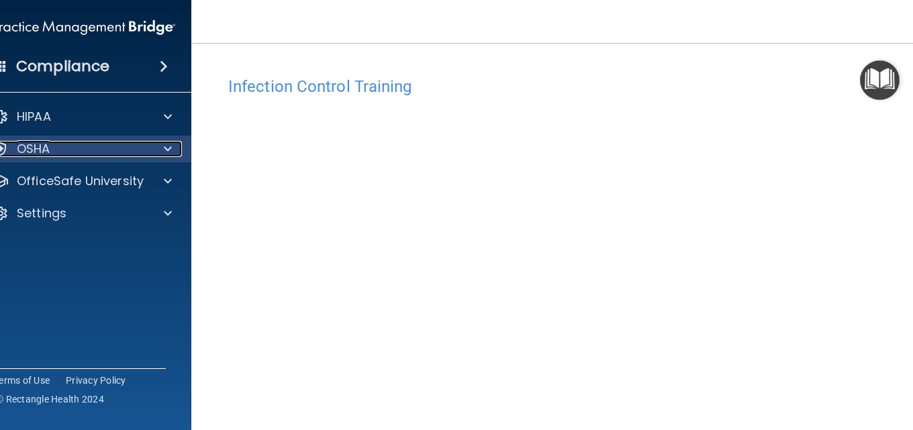
click at [46, 153] on div "OSHA" at bounding box center [66, 149] width 166 height 16
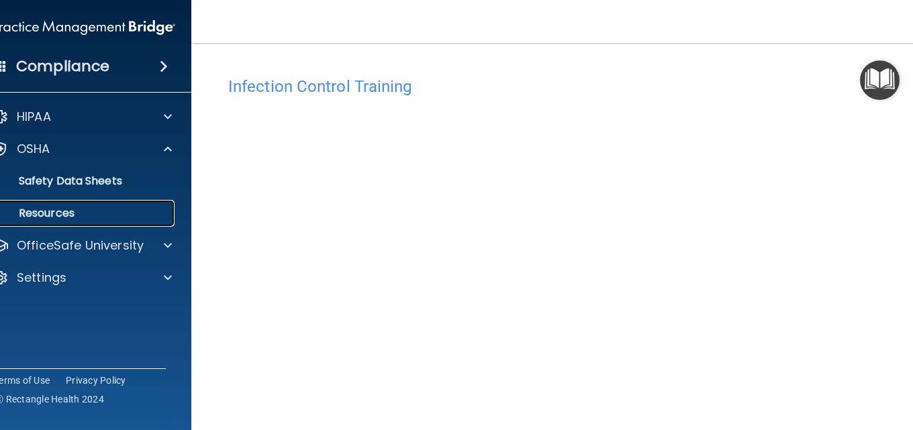
click at [56, 213] on p "Resources" at bounding box center [76, 213] width 183 height 13
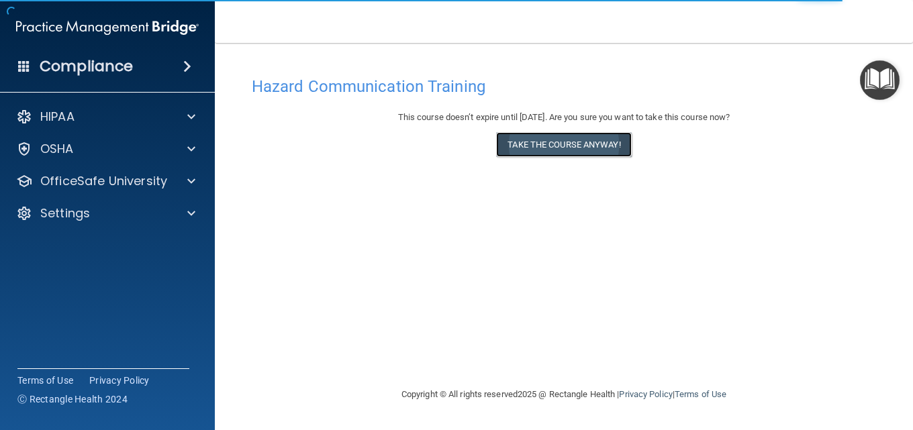
click at [530, 144] on button "Take the course anyway!" at bounding box center [563, 144] width 135 height 25
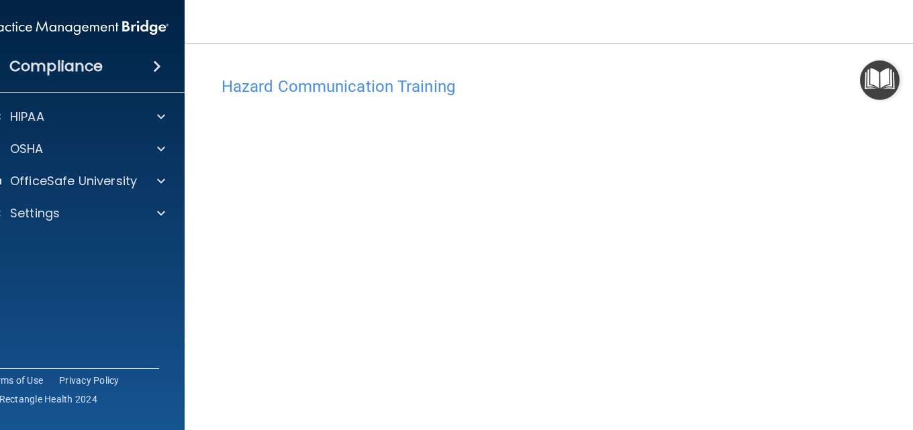
scroll to position [74, 0]
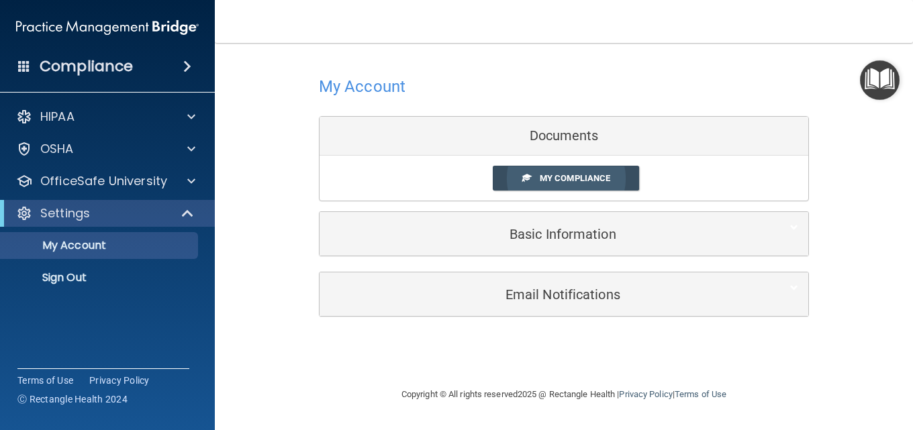
click at [568, 181] on span "My Compliance" at bounding box center [575, 178] width 70 height 10
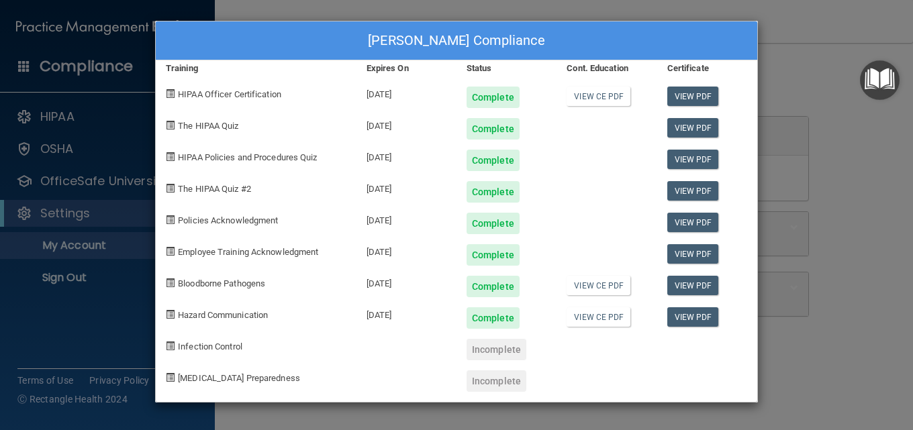
click at [796, 44] on div "[PERSON_NAME] Compliance Training Expires On Status Cont. Education Certificate…" at bounding box center [456, 215] width 913 height 430
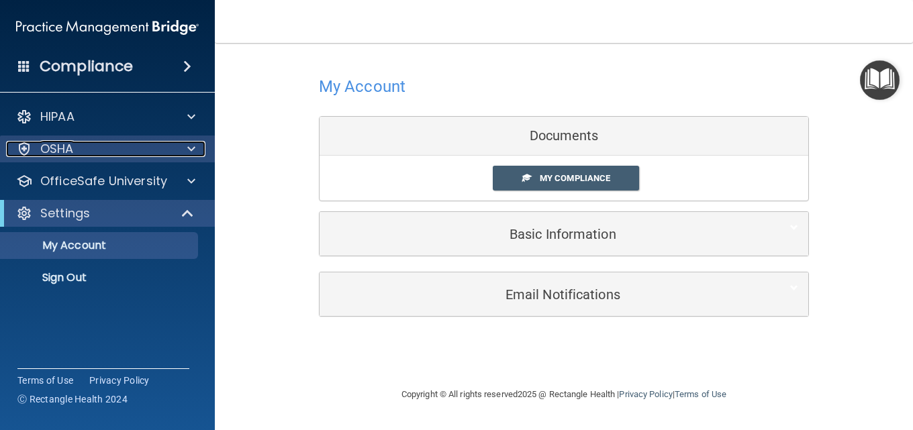
click at [89, 150] on div "OSHA" at bounding box center [89, 149] width 166 height 16
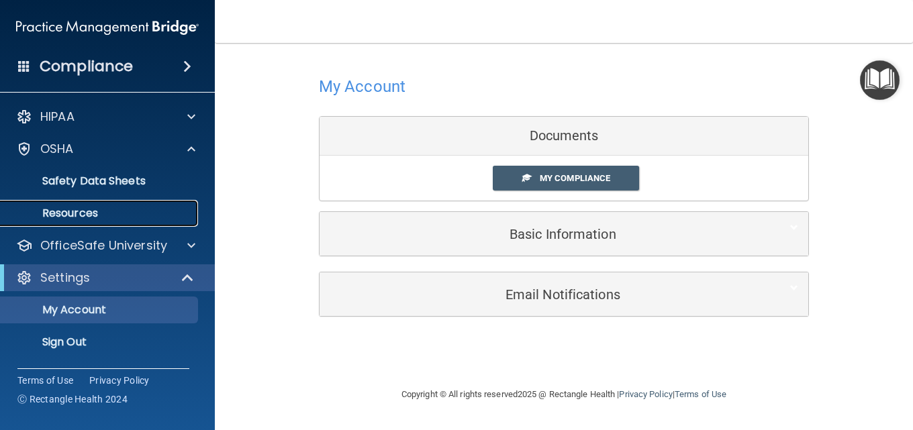
click at [89, 214] on p "Resources" at bounding box center [100, 213] width 183 height 13
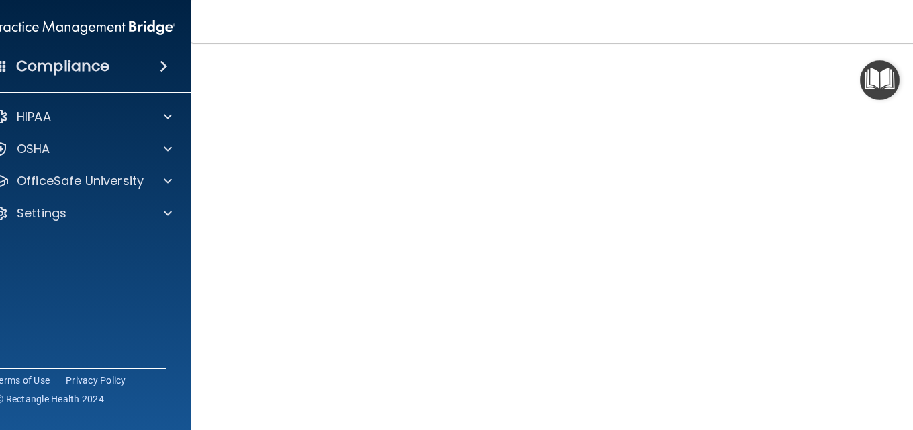
scroll to position [144, 0]
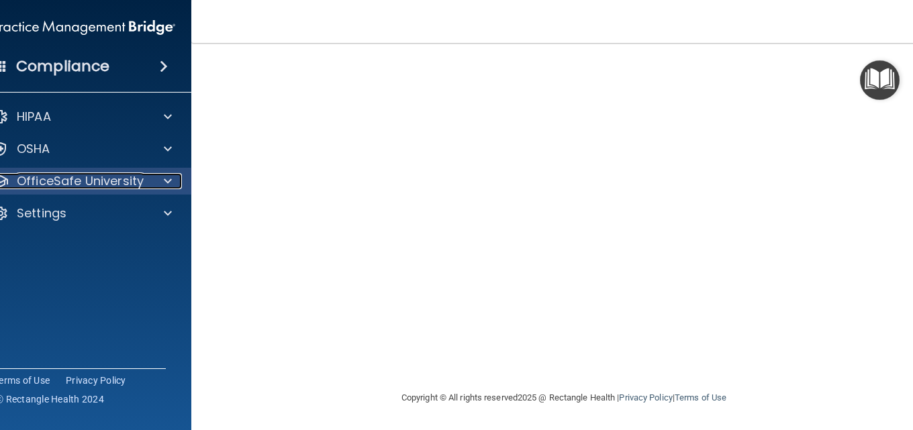
click at [164, 185] on span at bounding box center [168, 181] width 8 height 16
